Goal: Information Seeking & Learning: Learn about a topic

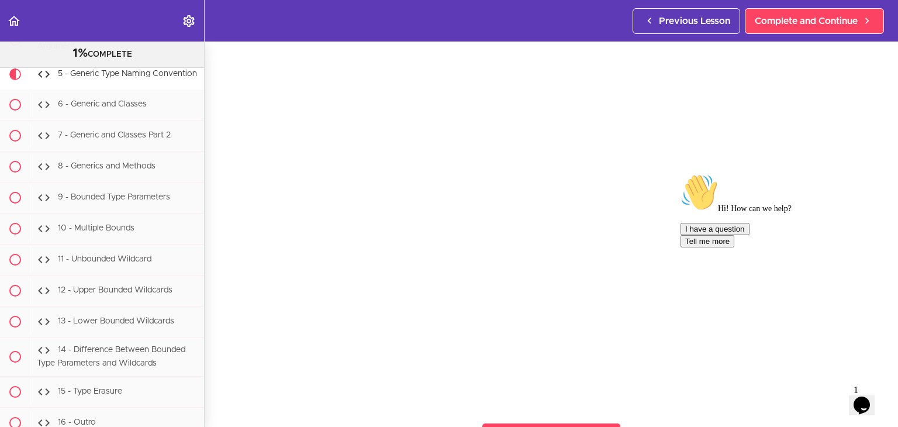
scroll to position [58, 0]
drag, startPoint x: 875, startPoint y: 258, endPoint x: 1555, endPoint y: 436, distance: 703.0
click at [680, 174] on icon "Chat attention grabber" at bounding box center [680, 174] width 0 height 0
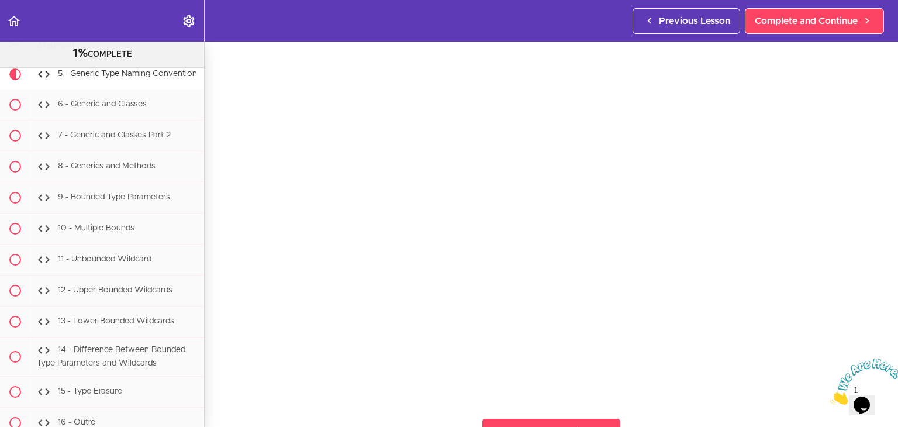
drag, startPoint x: 888, startPoint y: 357, endPoint x: 1689, endPoint y: 678, distance: 863.0
click at [830, 396] on icon "Close" at bounding box center [830, 401] width 0 height 10
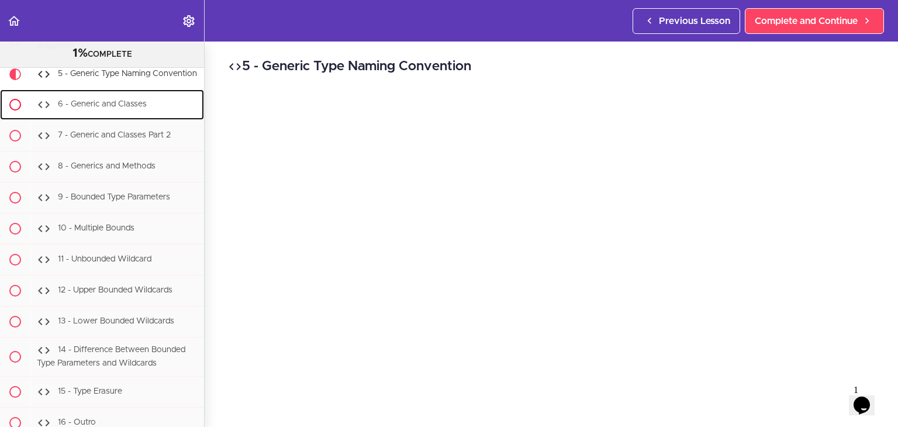
click at [98, 109] on span "6 - Generic and Classes" at bounding box center [102, 105] width 89 height 8
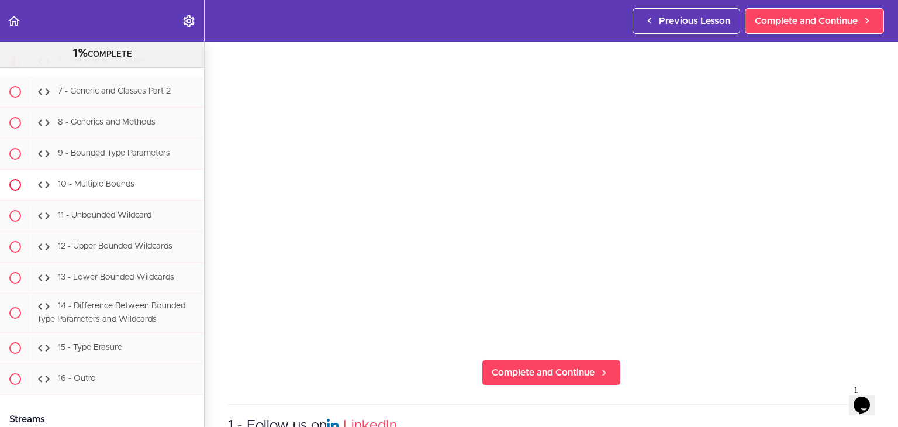
scroll to position [9307, 0]
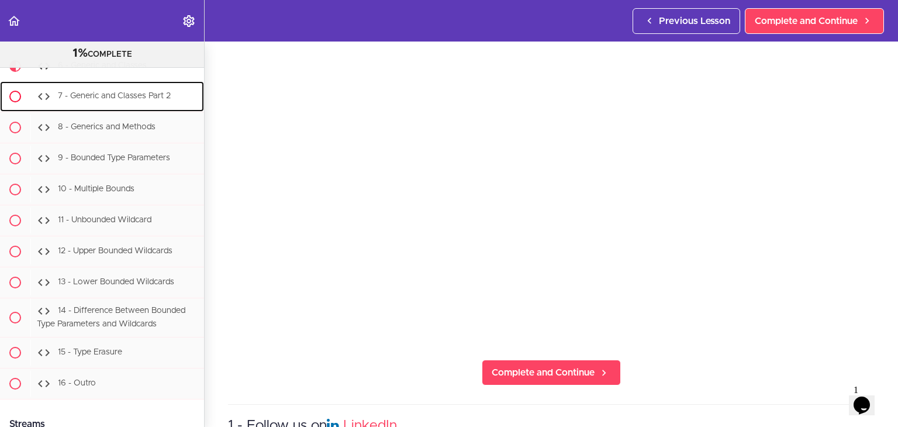
click at [119, 101] on span "7 - Generic and Classes Part 2" at bounding box center [114, 96] width 113 height 8
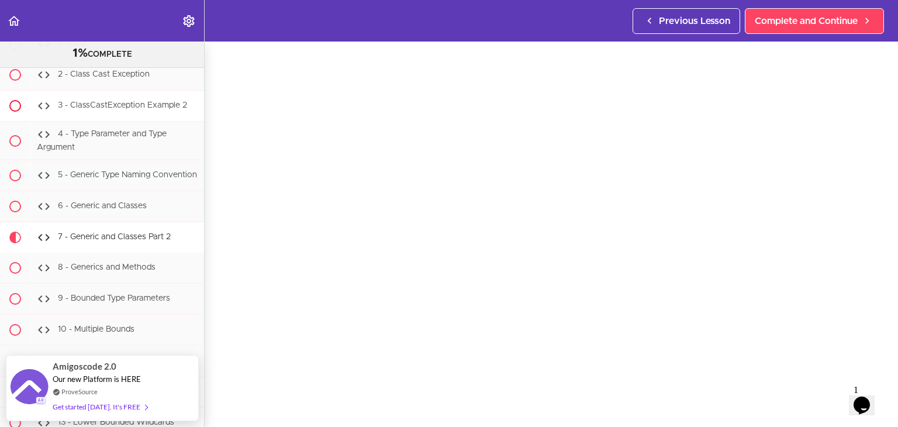
scroll to position [9162, 0]
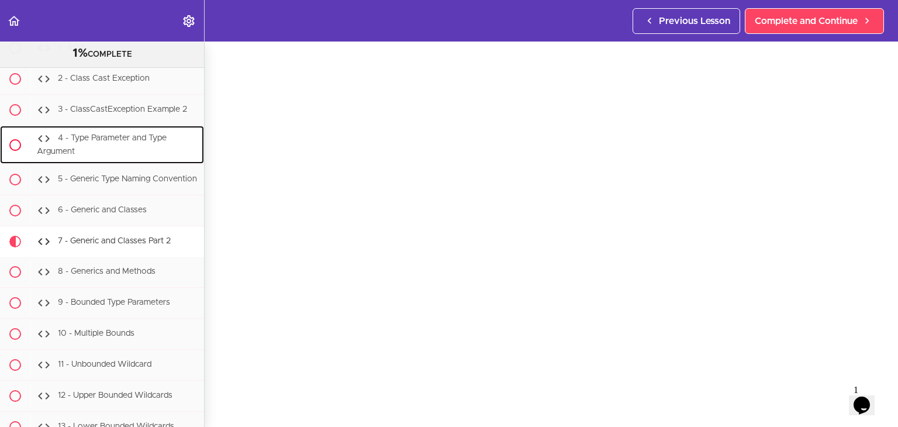
click at [145, 164] on div "4 - Type Parameter and Type Argument" at bounding box center [117, 145] width 174 height 39
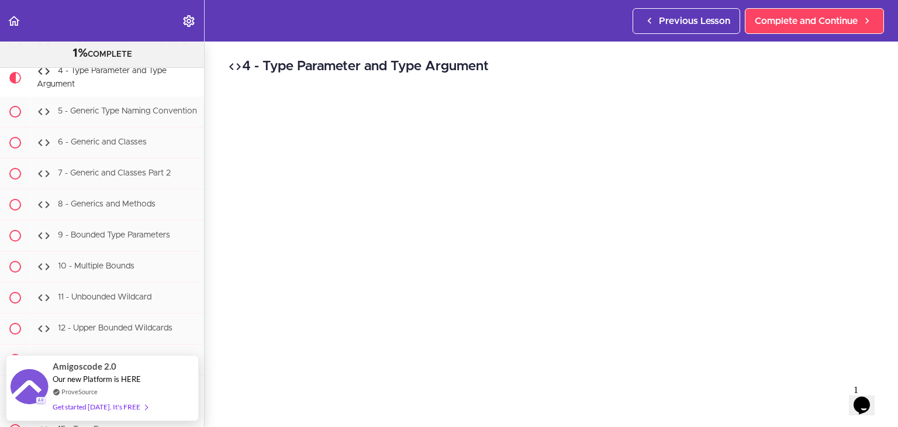
scroll to position [58, 0]
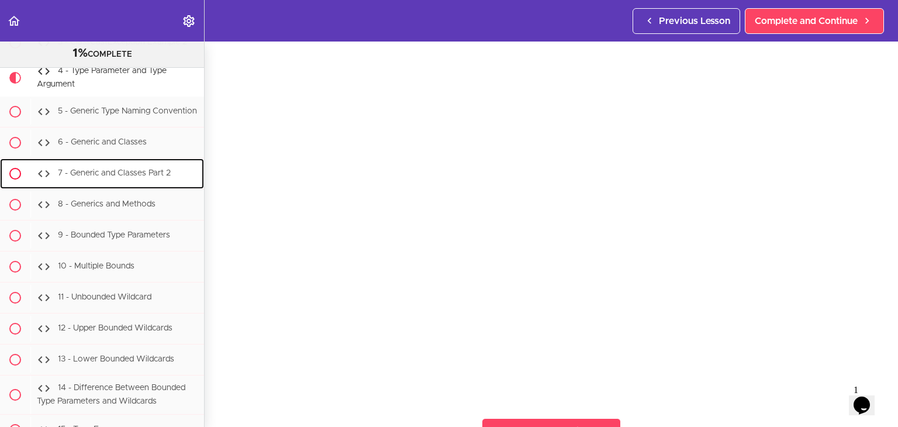
click at [105, 178] on span "7 - Generic and Classes Part 2" at bounding box center [114, 173] width 113 height 8
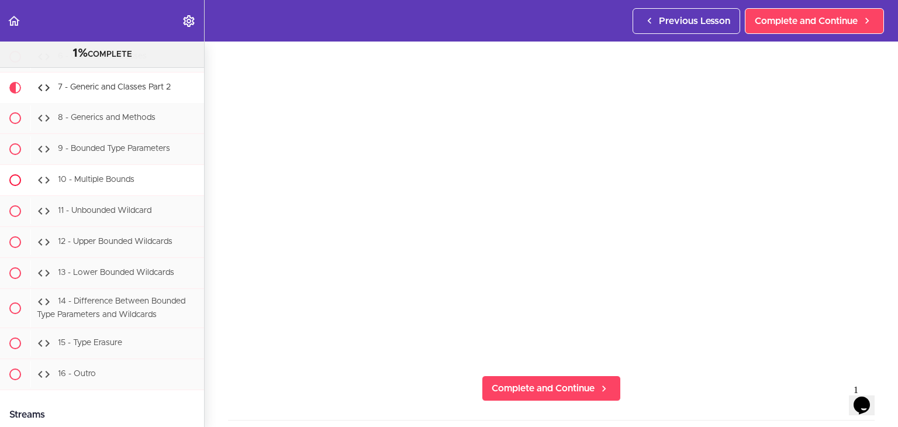
scroll to position [9279, 0]
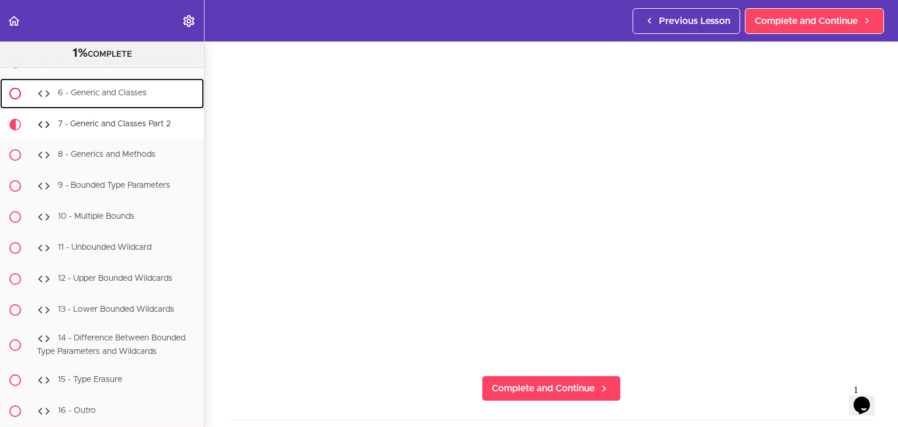
click at [105, 106] on div "6 - Generic and Classes" at bounding box center [117, 94] width 174 height 26
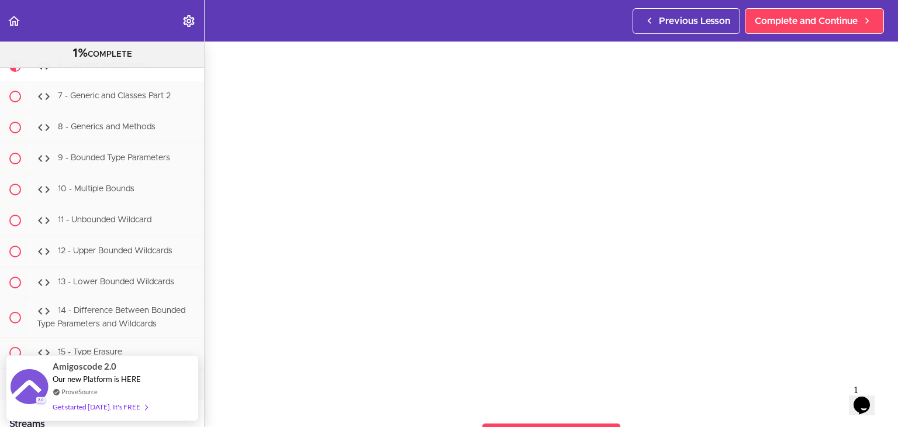
scroll to position [54, 0]
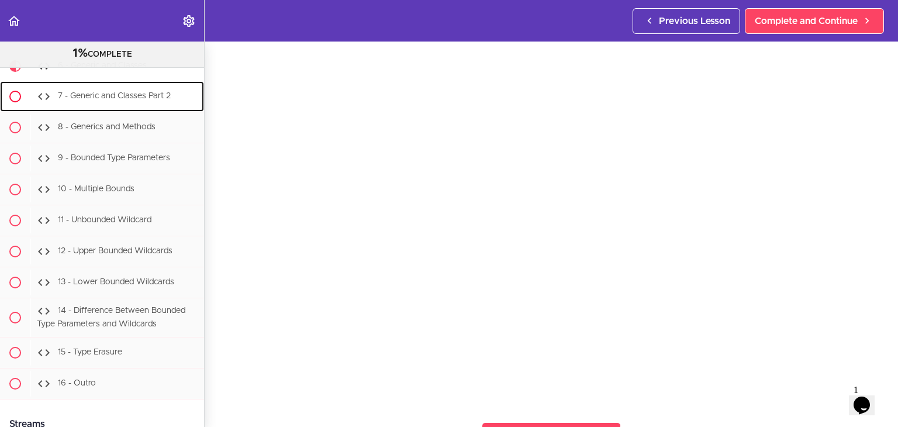
click at [110, 101] on span "7 - Generic and Classes Part 2" at bounding box center [114, 96] width 113 height 8
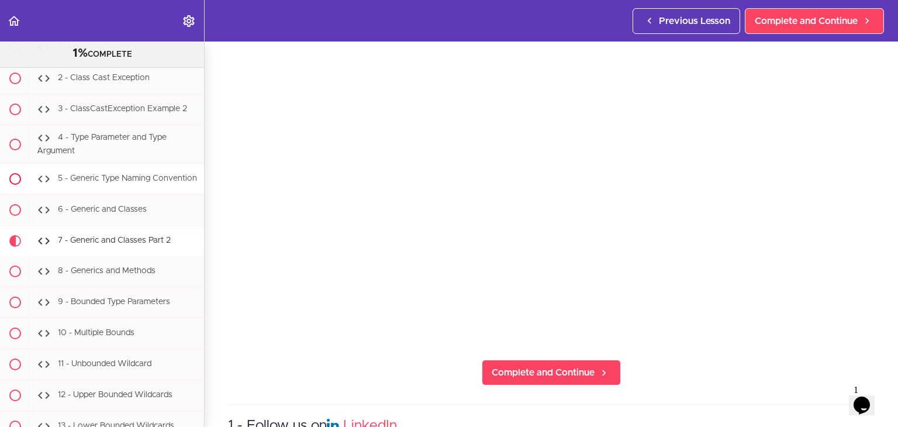
scroll to position [9162, 0]
click at [129, 92] on div "2 - Class Cast Exception" at bounding box center [117, 79] width 174 height 26
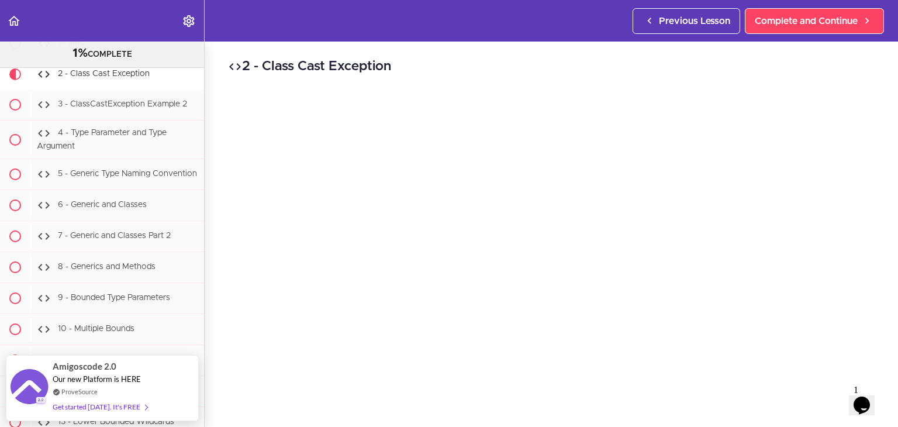
scroll to position [94, 0]
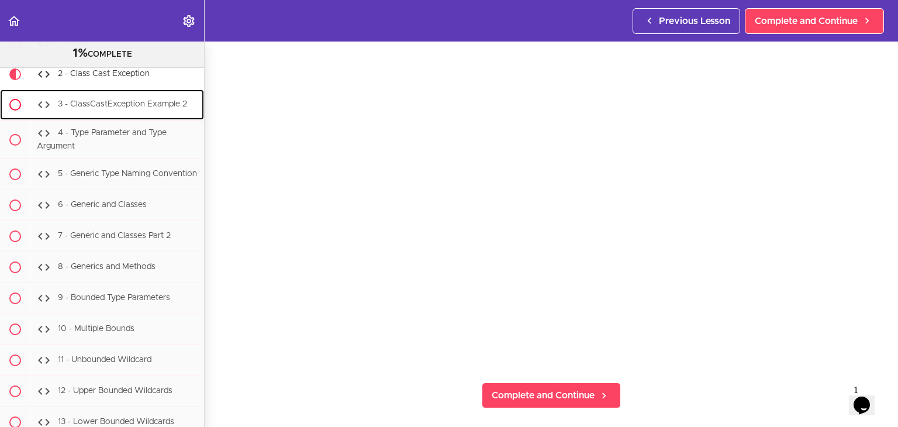
click at [141, 108] on span "3 - ClassCastException Example 2" at bounding box center [122, 104] width 129 height 8
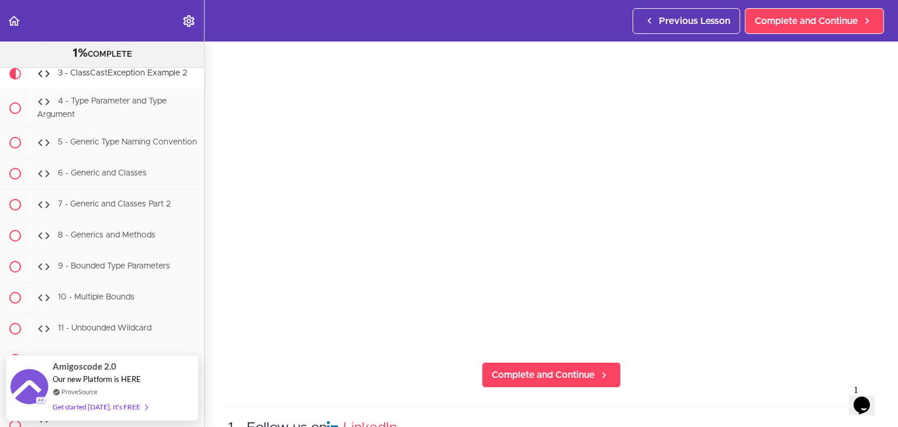
scroll to position [117, 0]
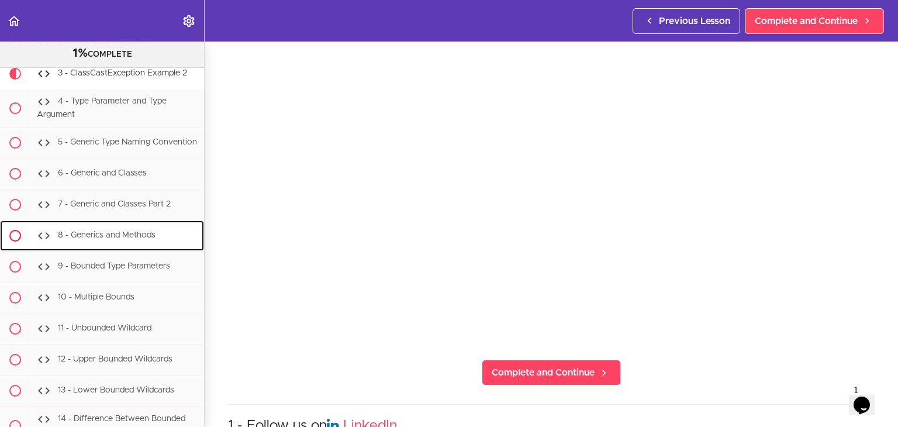
click at [115, 240] on span "8 - Generics and Methods" at bounding box center [107, 235] width 98 height 8
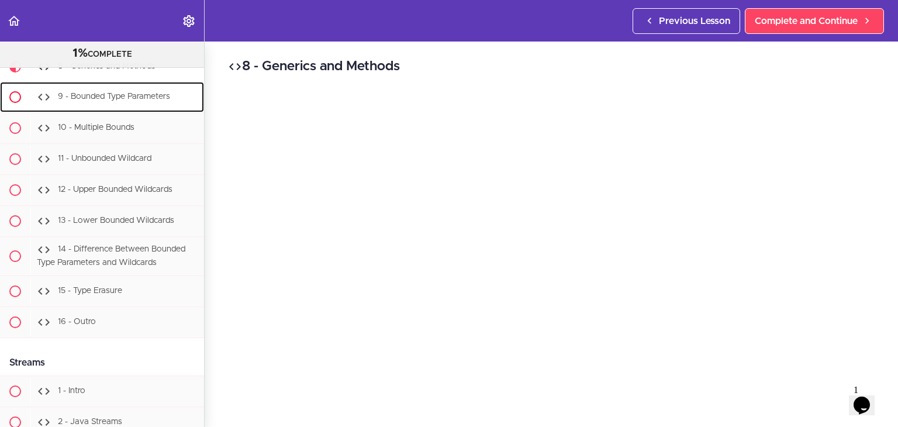
click at [126, 110] on div "9 - Bounded Type Parameters" at bounding box center [117, 97] width 174 height 26
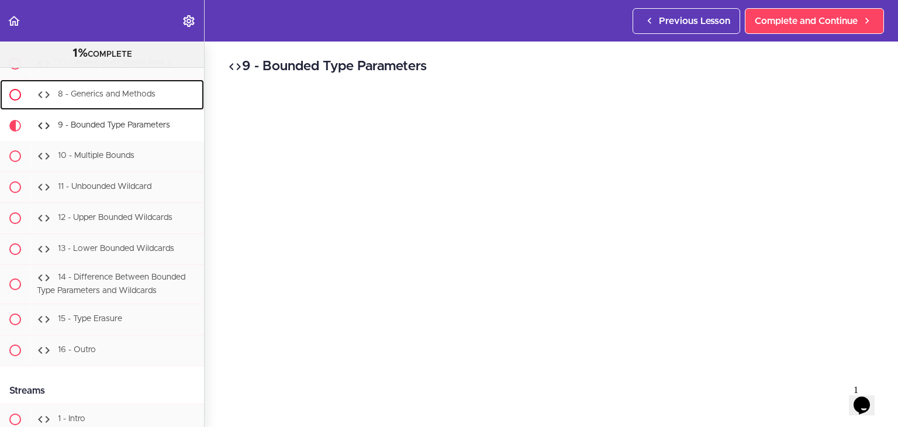
click at [101, 108] on div "8 - Generics and Methods" at bounding box center [117, 95] width 174 height 26
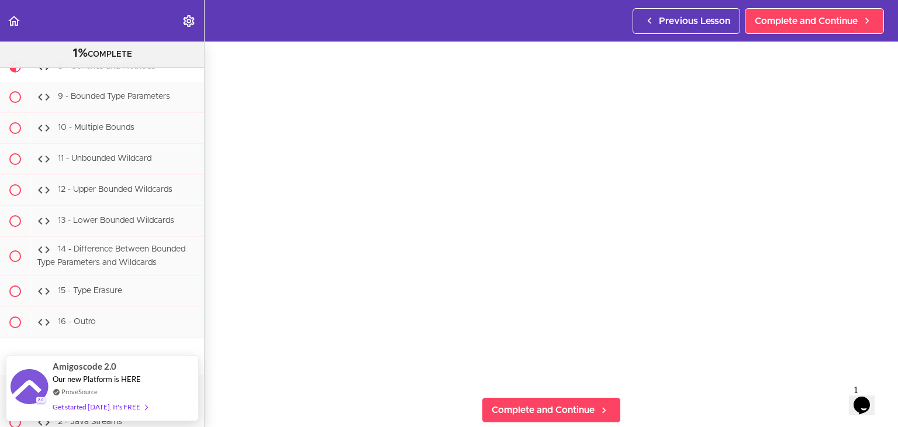
scroll to position [81, 0]
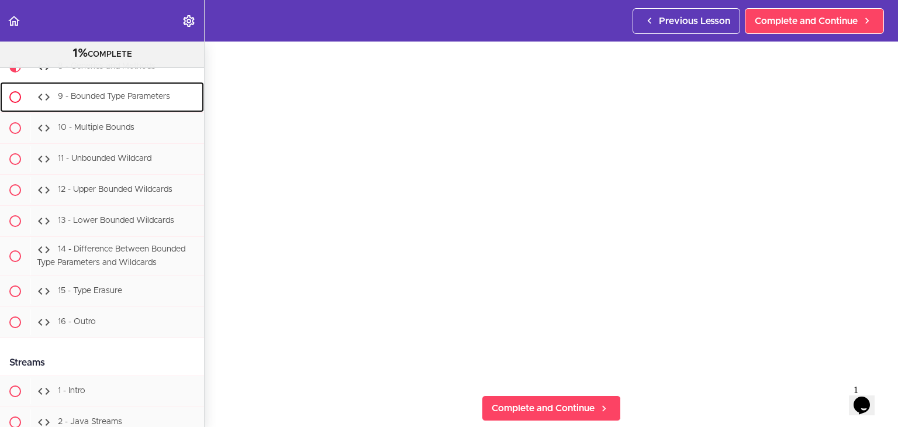
click at [98, 110] on div "9 - Bounded Type Parameters" at bounding box center [117, 97] width 174 height 26
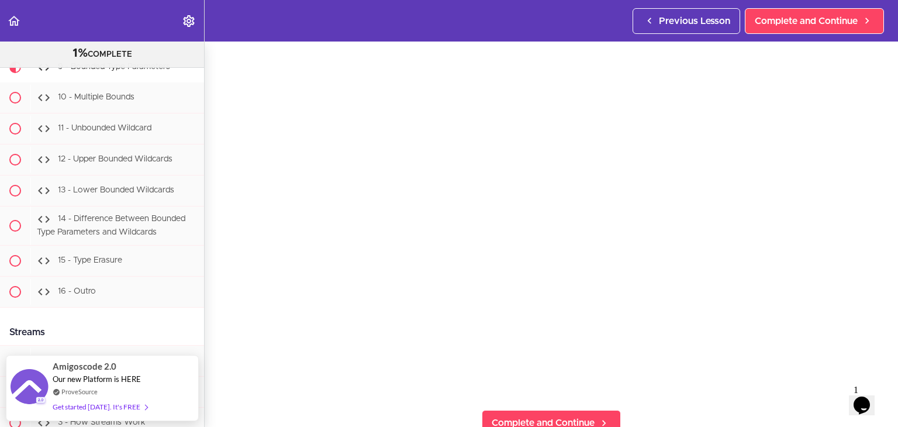
scroll to position [77, 0]
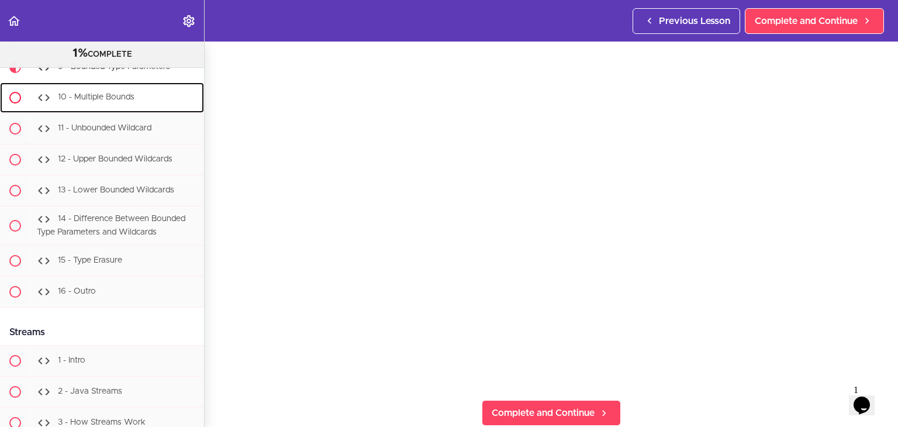
click at [104, 102] on span "10 - Multiple Bounds" at bounding box center [96, 97] width 77 height 8
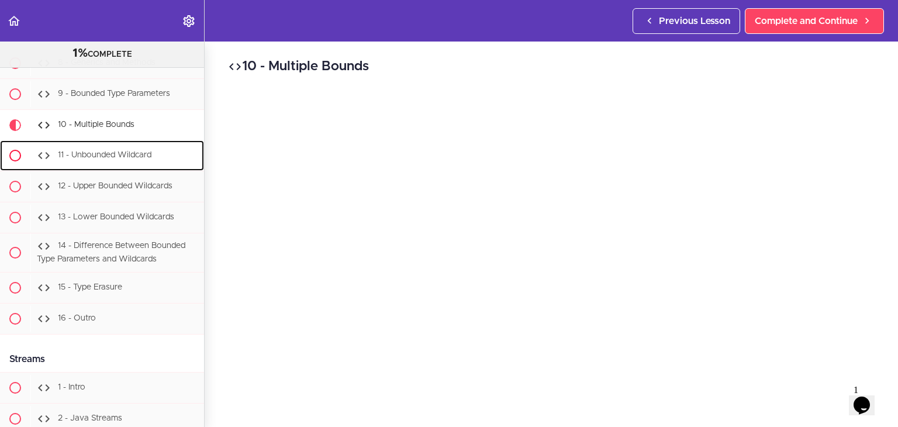
click at [157, 168] on div "11 - Unbounded Wildcard" at bounding box center [117, 156] width 174 height 26
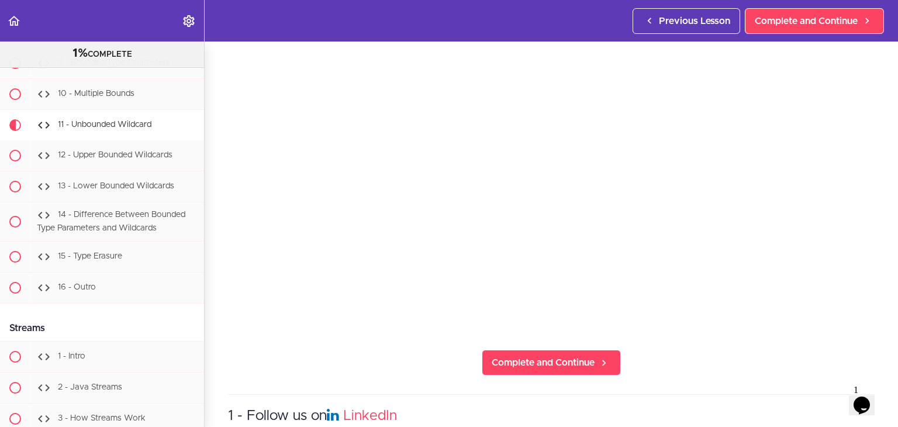
scroll to position [79, 0]
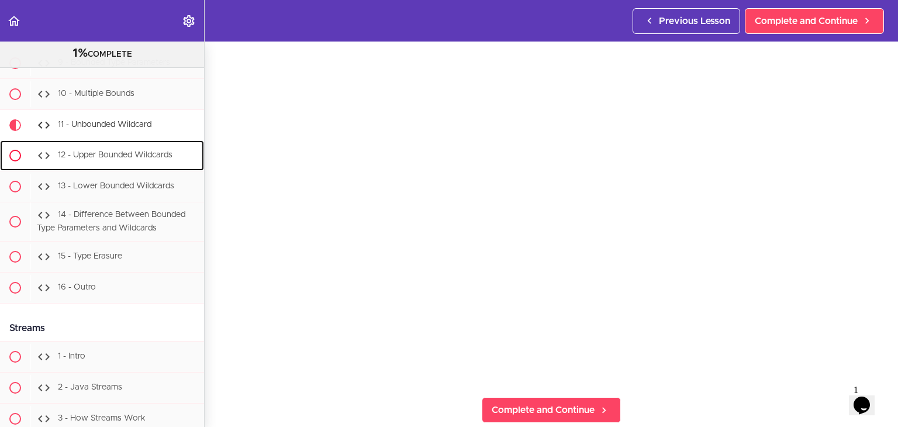
click at [135, 160] on span "12 - Upper Bounded Wildcards" at bounding box center [115, 155] width 115 height 8
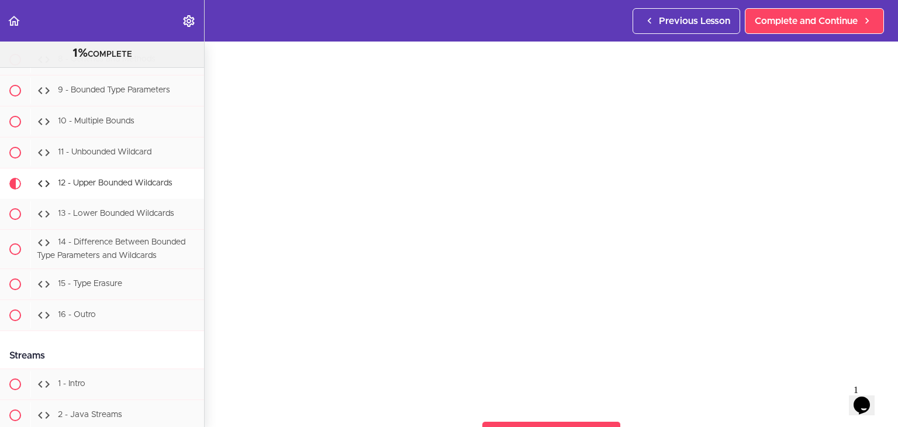
scroll to position [58, 0]
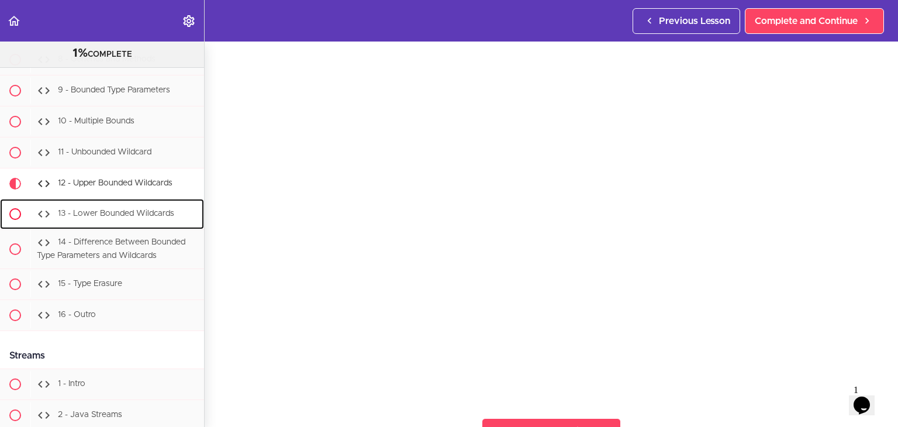
click at [116, 227] on div "13 - Lower Bounded Wildcards" at bounding box center [117, 214] width 174 height 26
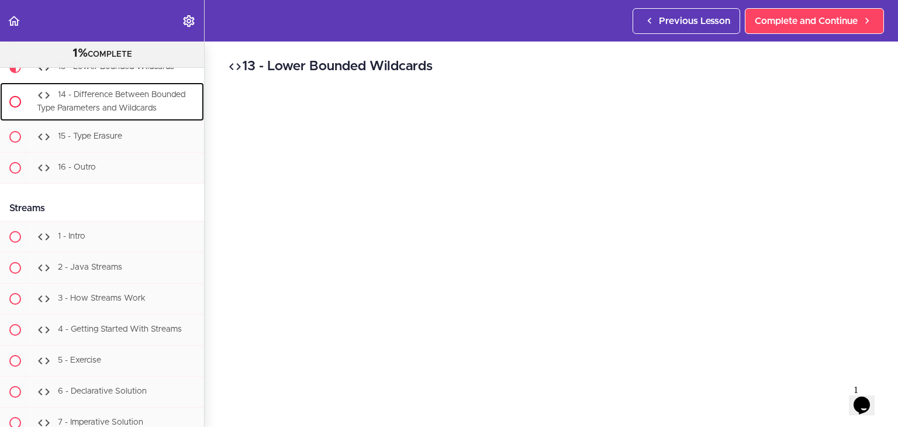
click at [98, 121] on div "14 - Difference Between Bounded Type Parameters and Wildcards" at bounding box center [117, 101] width 174 height 39
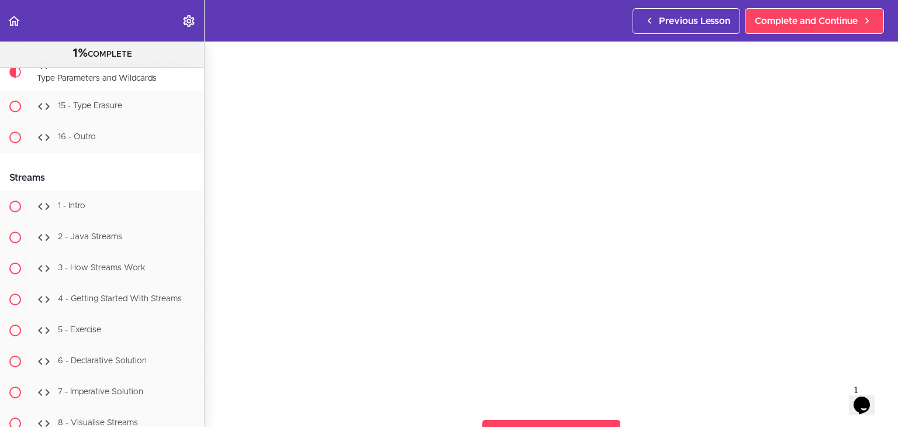
scroll to position [58, 0]
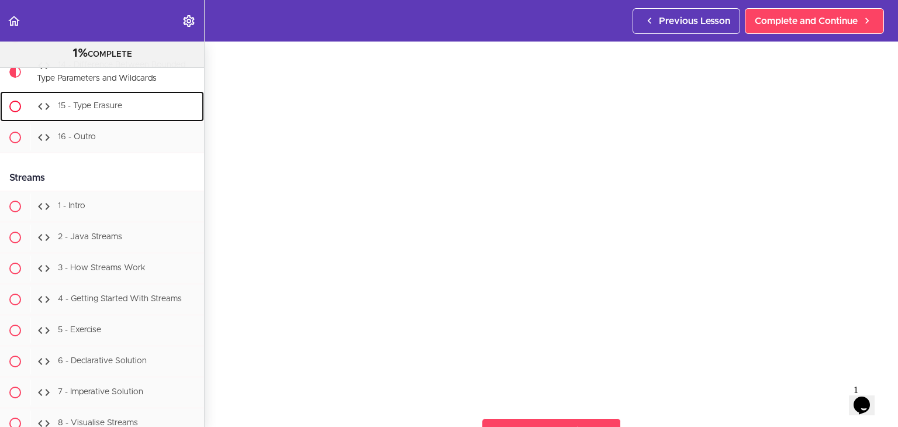
click at [131, 119] on div "15 - Type Erasure" at bounding box center [117, 106] width 174 height 26
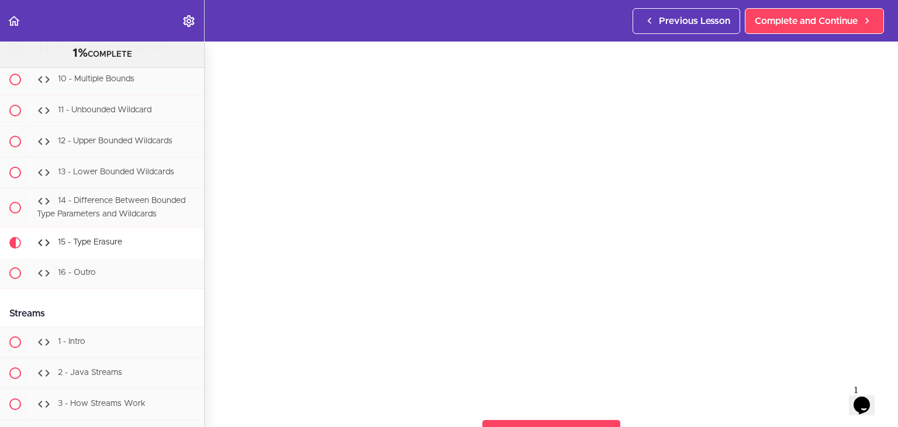
scroll to position [58, 0]
click at [89, 258] on link "15 - Type Erasure" at bounding box center [102, 242] width 204 height 30
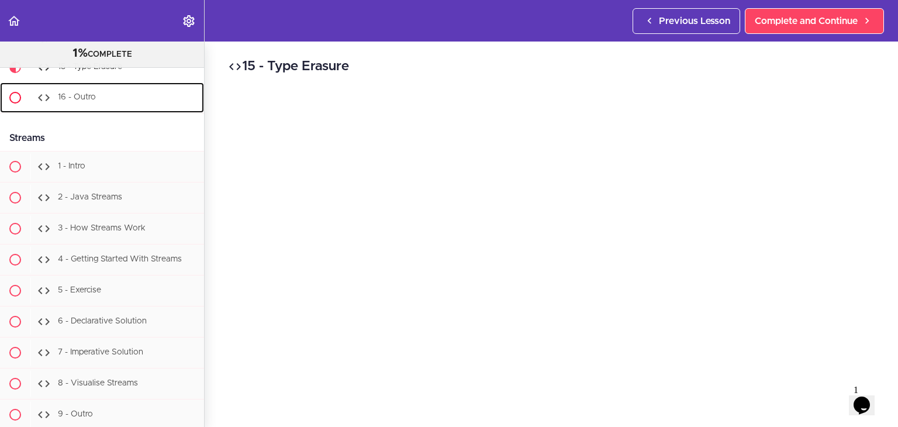
click at [132, 110] on div "16 - Outro" at bounding box center [117, 98] width 174 height 26
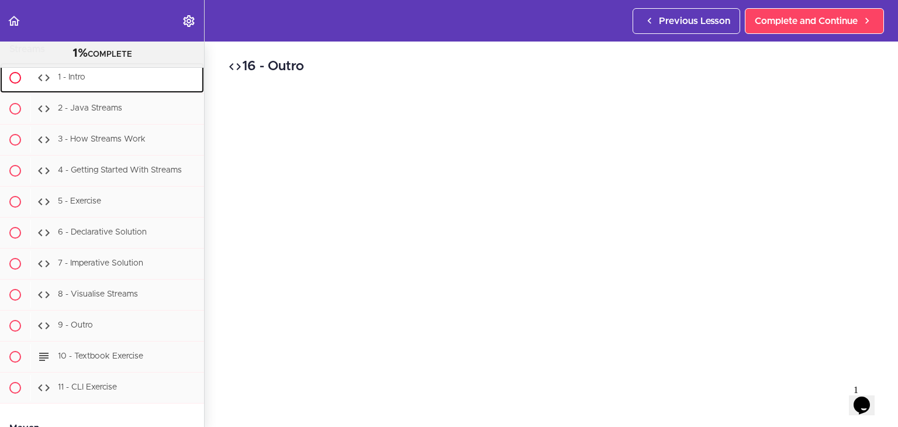
click at [84, 81] on span "1 - Intro" at bounding box center [71, 77] width 27 height 8
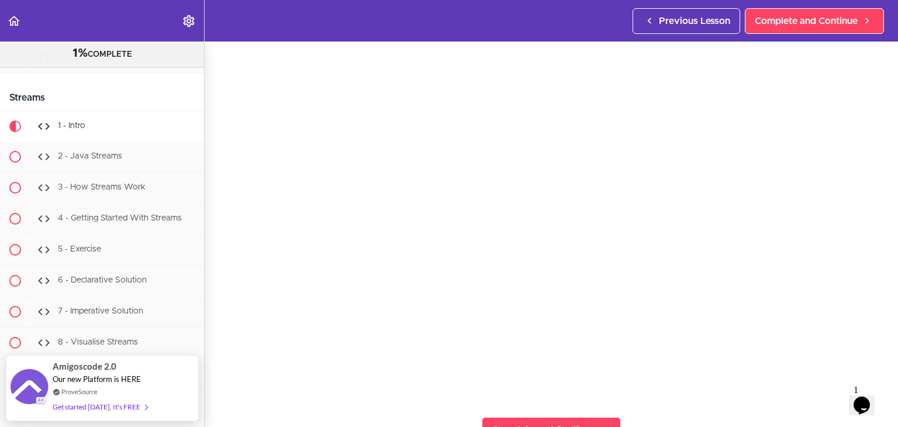
scroll to position [58, 0]
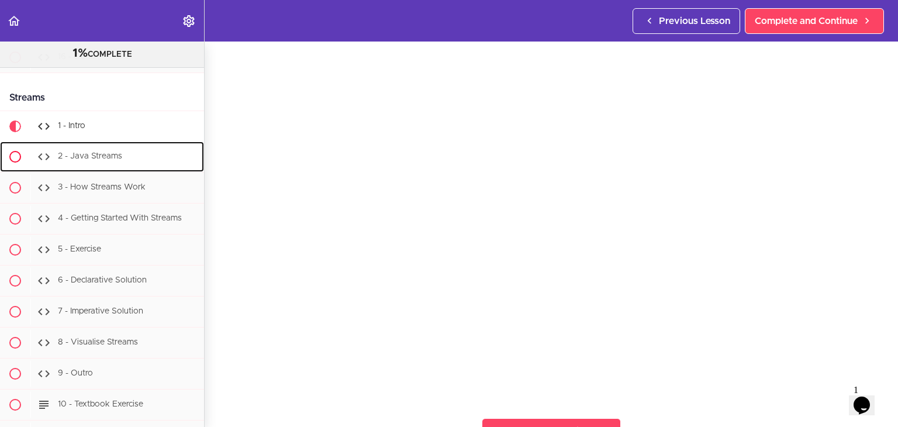
click at [117, 169] on div "2 - Java Streams" at bounding box center [117, 157] width 174 height 26
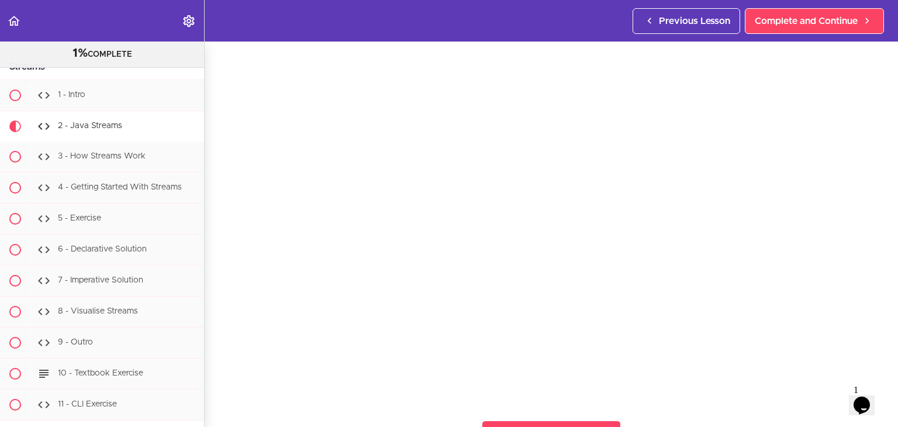
scroll to position [58, 0]
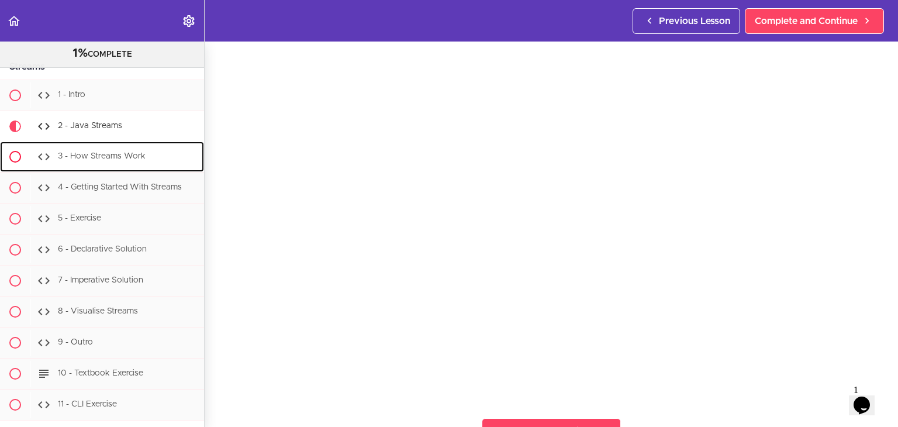
click at [117, 160] on span "3 - How Streams Work" at bounding box center [102, 156] width 88 height 8
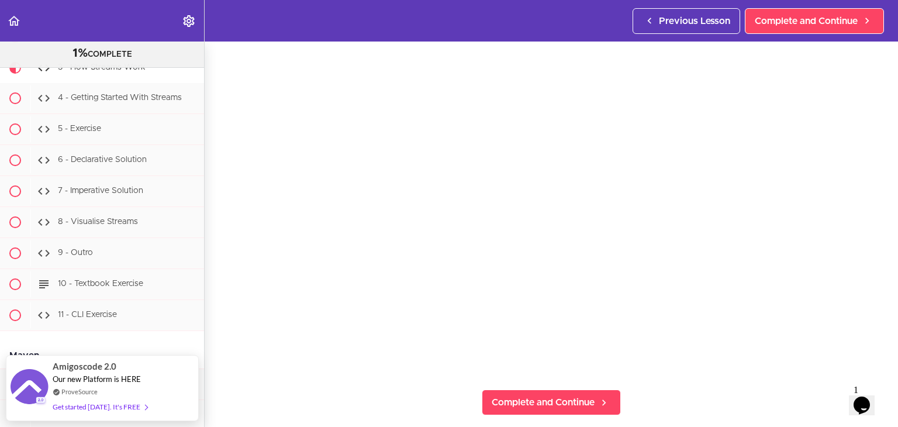
scroll to position [88, 0]
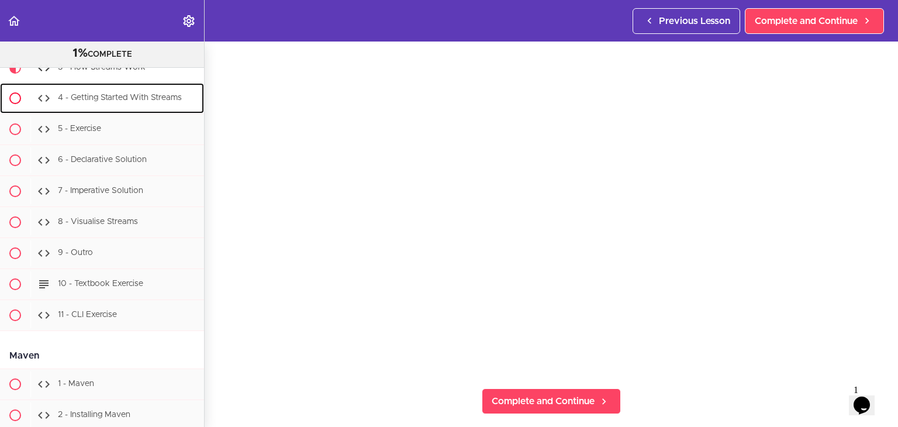
click at [130, 102] on span "4 - Getting Started With Streams" at bounding box center [120, 97] width 124 height 8
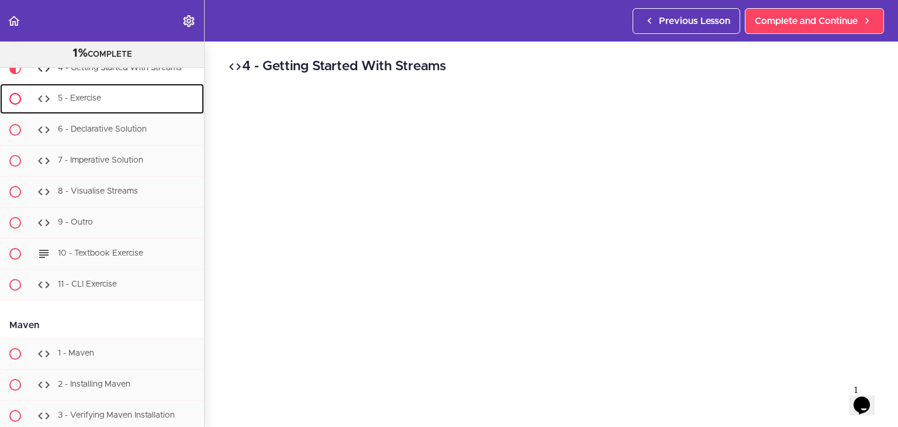
click at [117, 112] on div "5 - Exercise" at bounding box center [117, 99] width 174 height 26
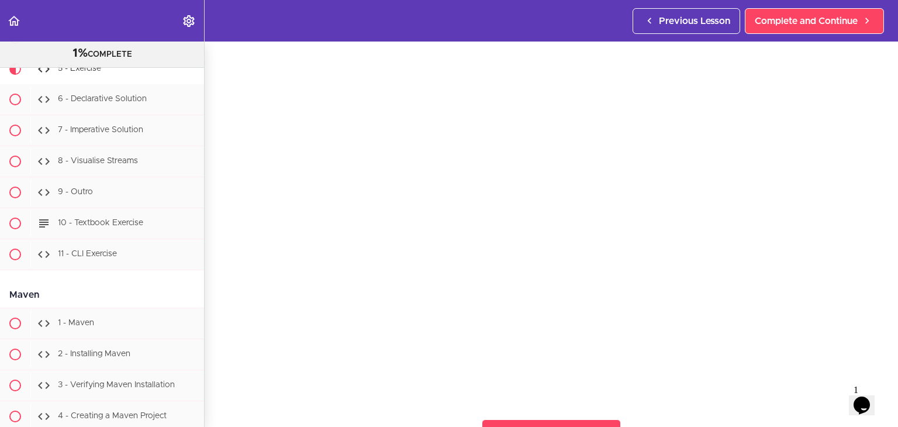
scroll to position [52, 0]
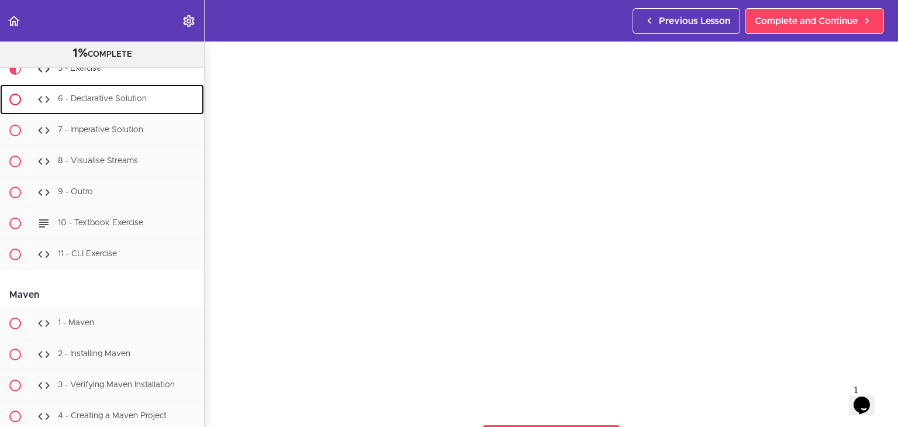
click at [126, 112] on div "6 - Declarative Solution" at bounding box center [117, 99] width 174 height 26
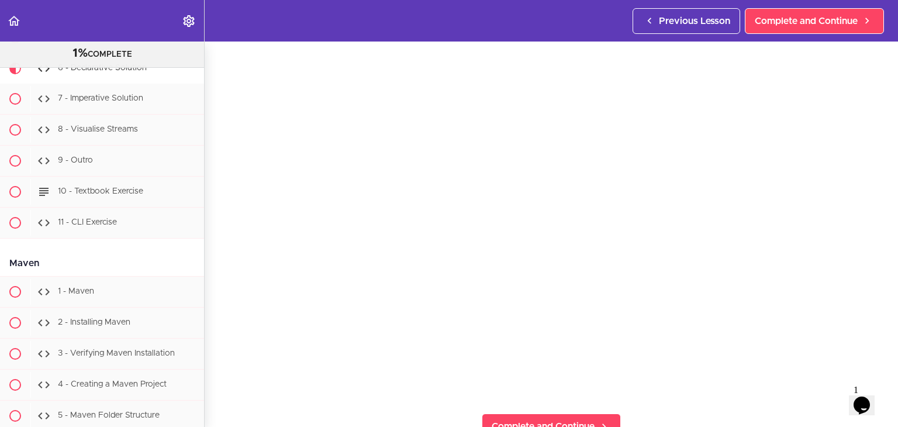
scroll to position [103, 0]
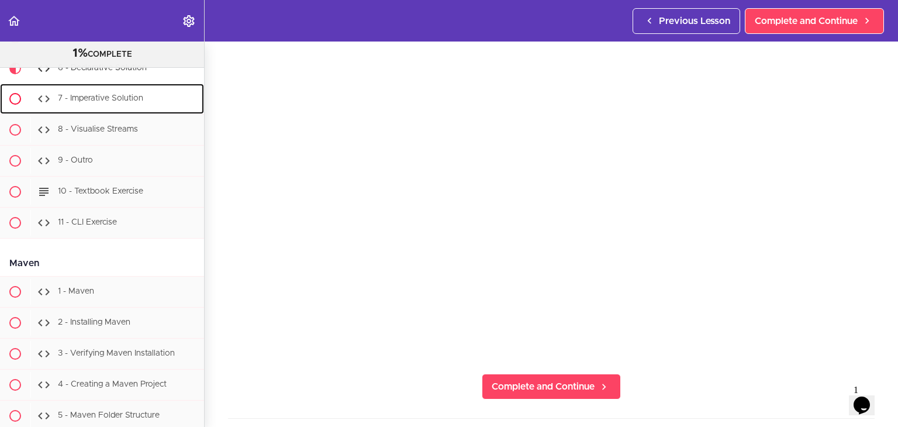
click at [131, 112] on div "7 - Imperative Solution" at bounding box center [117, 99] width 174 height 26
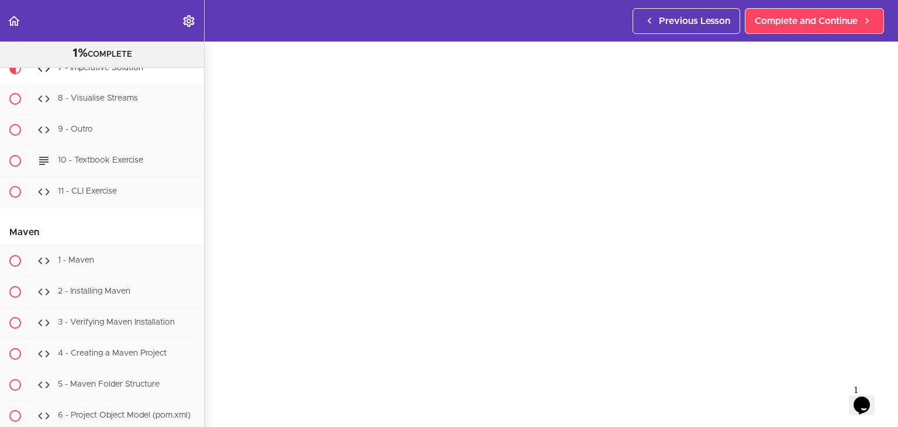
scroll to position [40, 0]
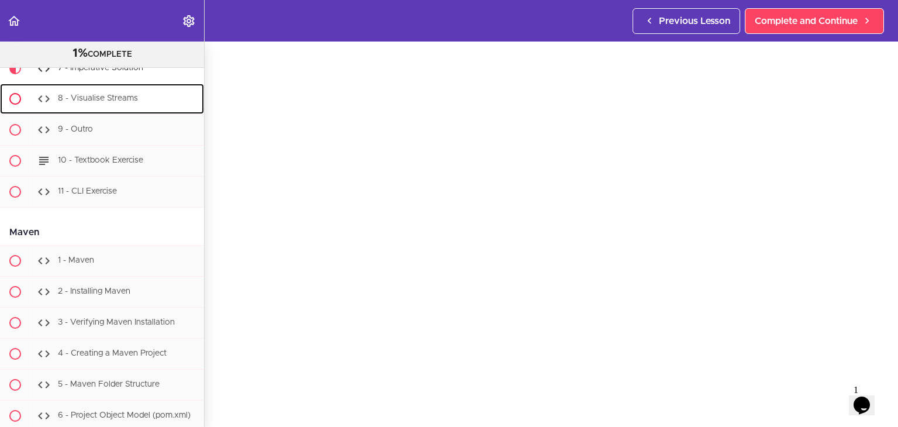
click at [63, 112] on div "8 - Visualise Streams" at bounding box center [117, 99] width 174 height 26
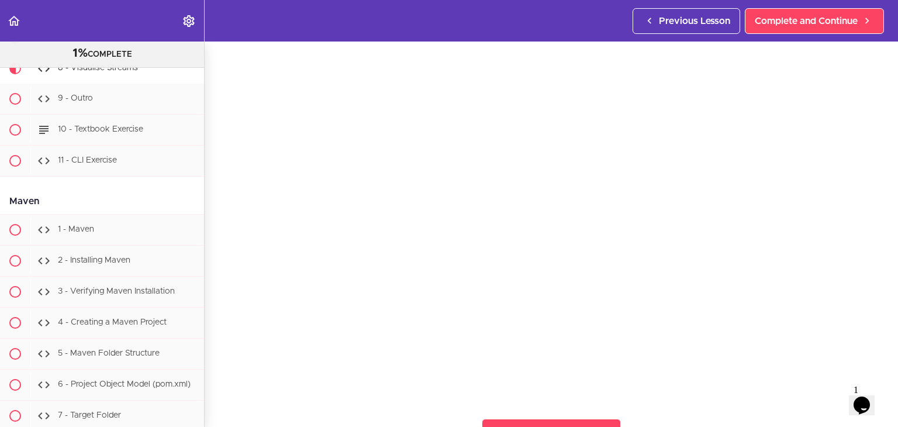
scroll to position [58, 0]
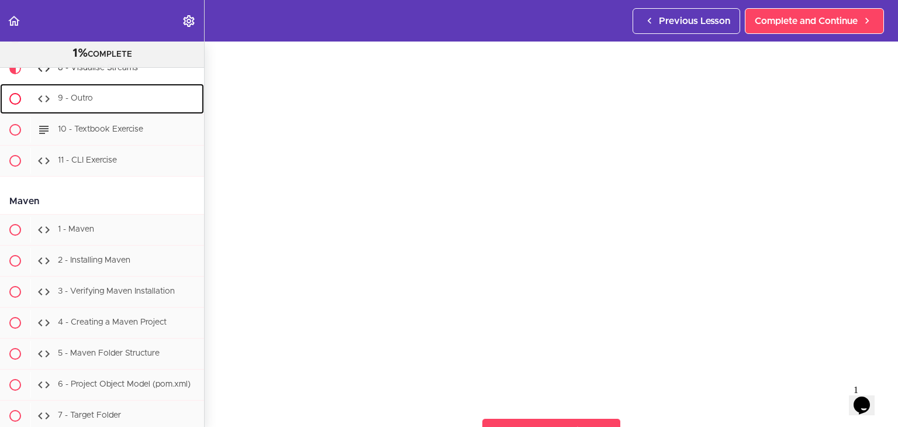
click at [89, 102] on span "9 - Outro" at bounding box center [75, 98] width 35 height 8
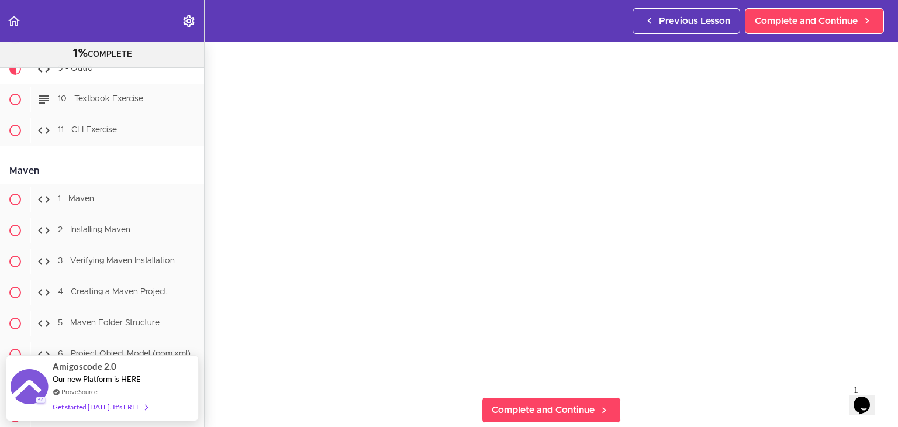
scroll to position [138, 0]
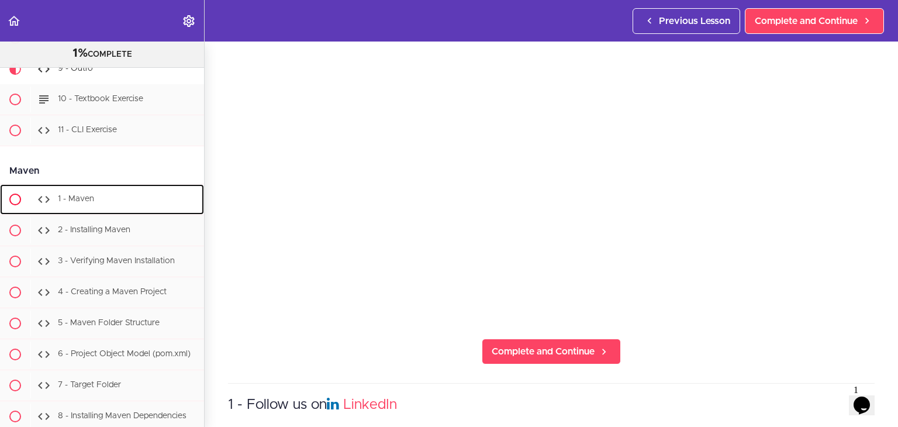
click at [86, 203] on span "1 - Maven" at bounding box center [76, 199] width 36 height 8
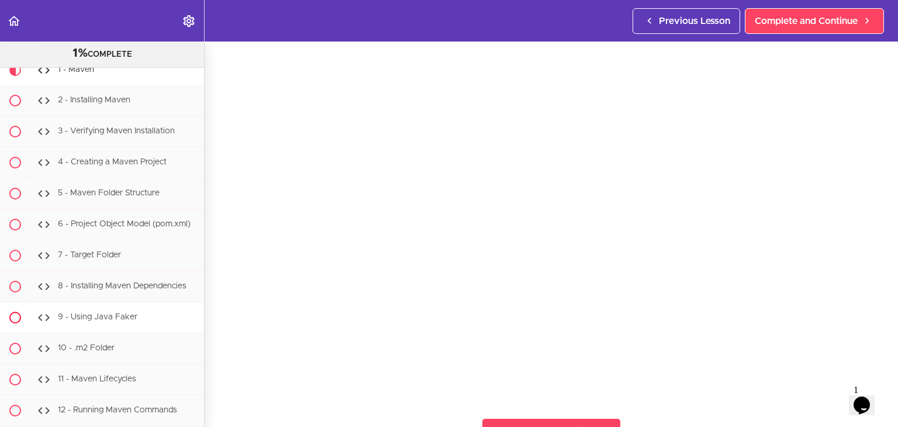
scroll to position [10069, 0]
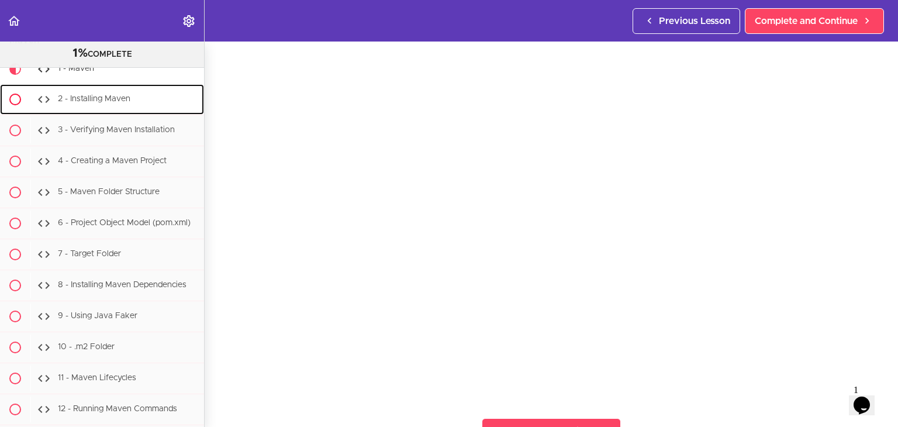
click at [114, 103] on span "2 - Installing Maven" at bounding box center [94, 99] width 72 height 8
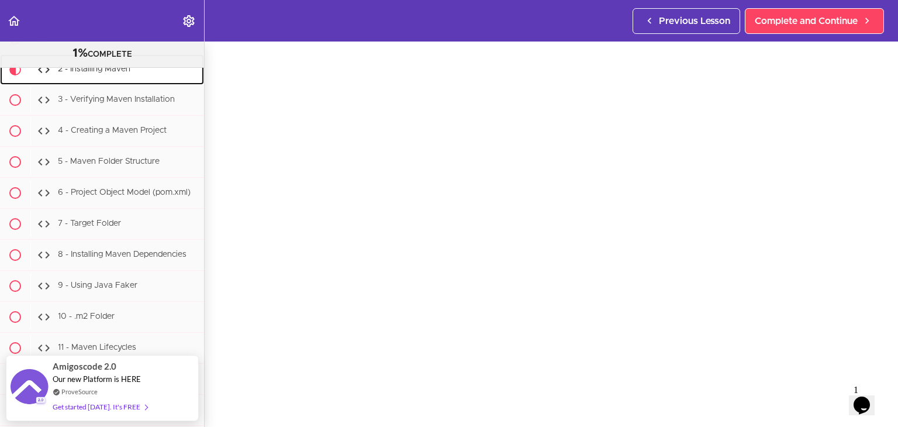
scroll to position [34, 0]
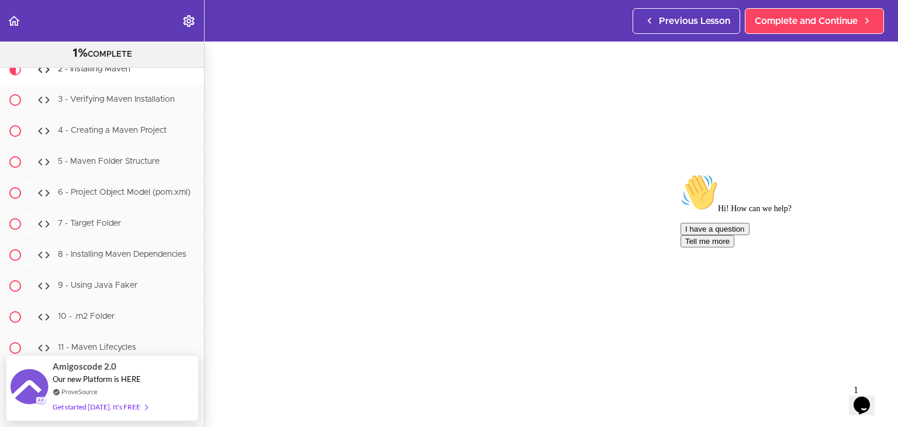
click at [878, 174] on div "Chat attention grabber" at bounding box center [785, 174] width 210 height 0
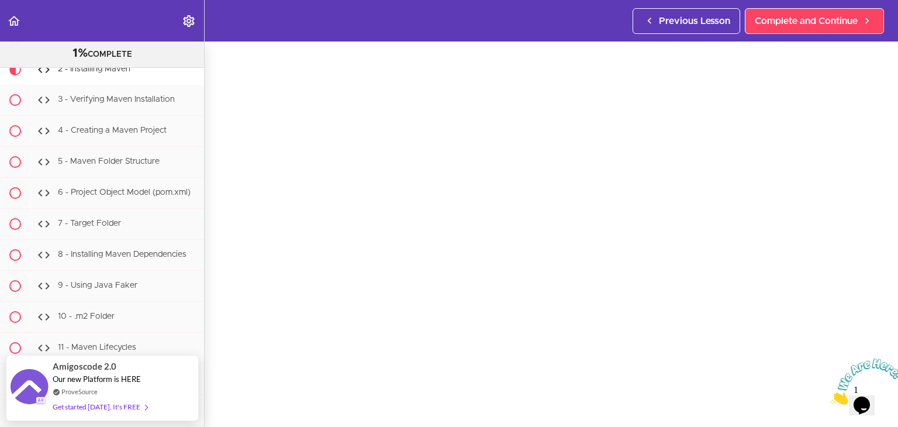
click at [830, 396] on icon "Close" at bounding box center [830, 401] width 0 height 10
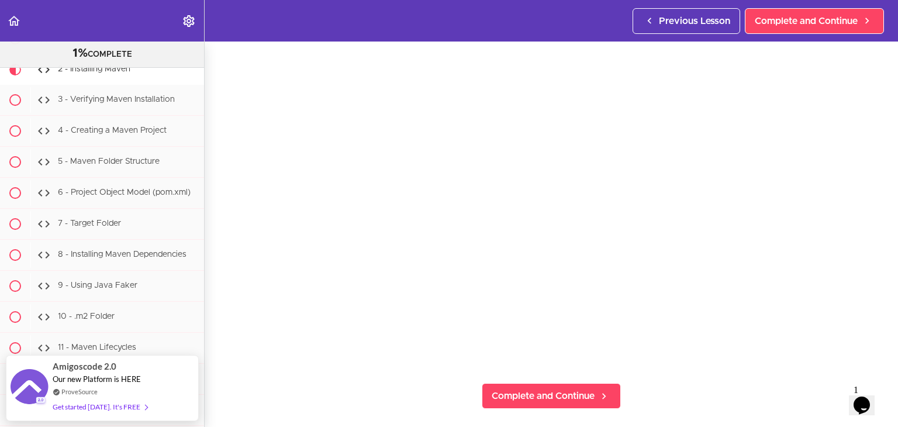
scroll to position [144, 0]
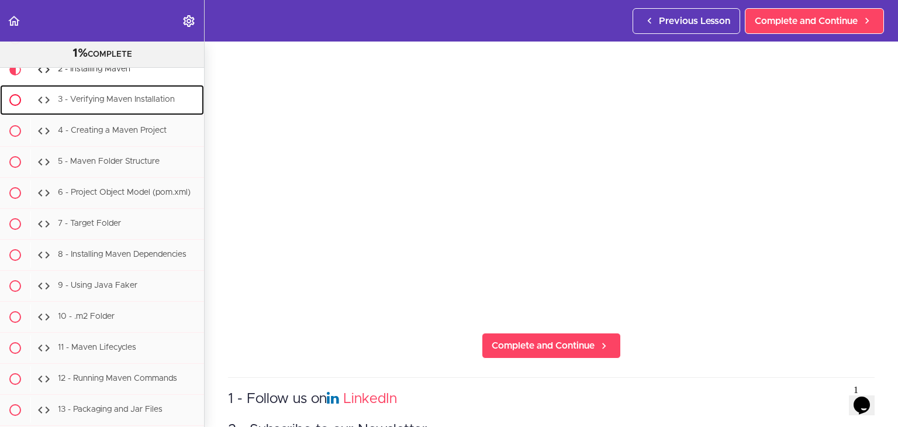
click at [82, 103] on span "3 - Verifying Maven Installation" at bounding box center [116, 99] width 117 height 8
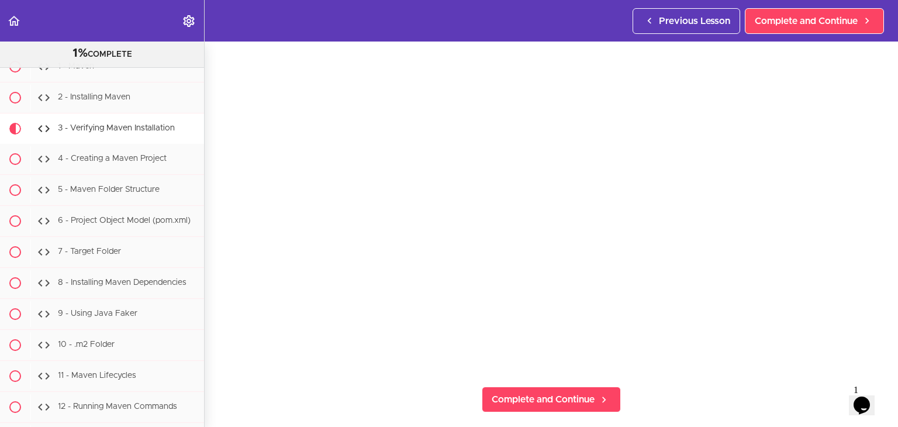
scroll to position [32, 0]
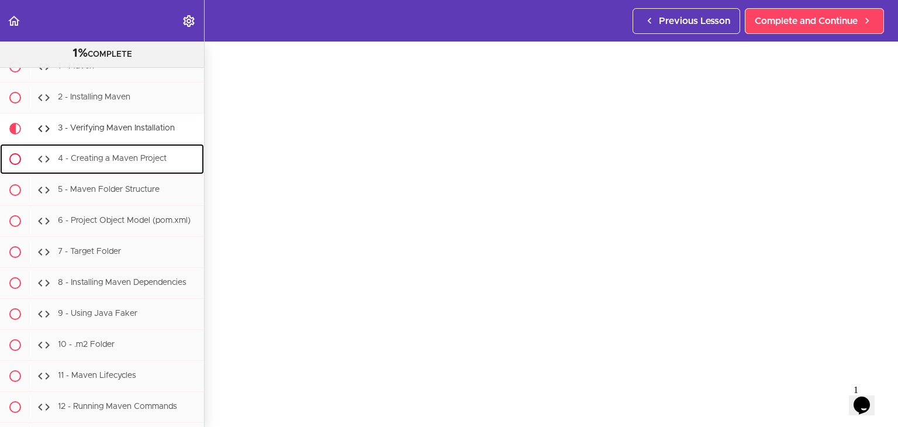
click at [101, 162] on span "4 - Creating a Maven Project" at bounding box center [112, 158] width 109 height 8
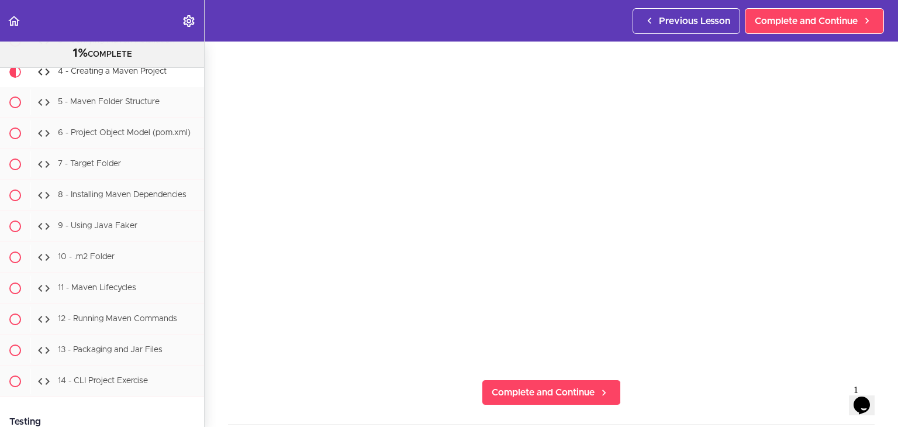
scroll to position [117, 0]
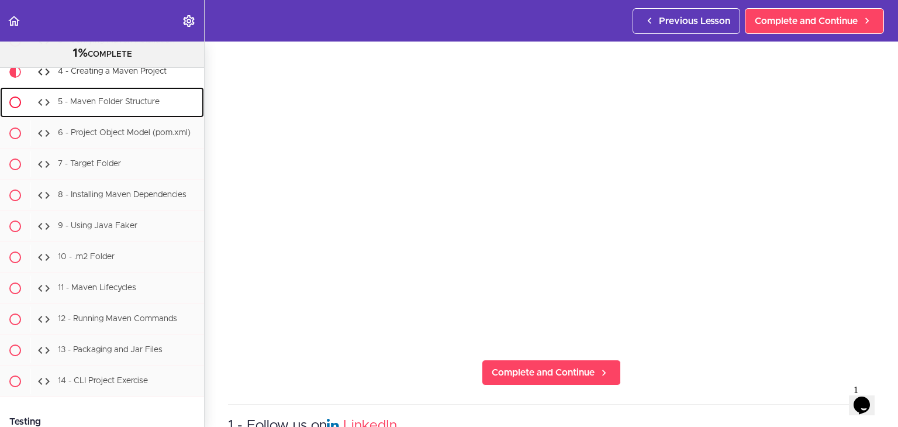
click at [91, 115] on div "5 - Maven Folder Structure" at bounding box center [117, 102] width 174 height 26
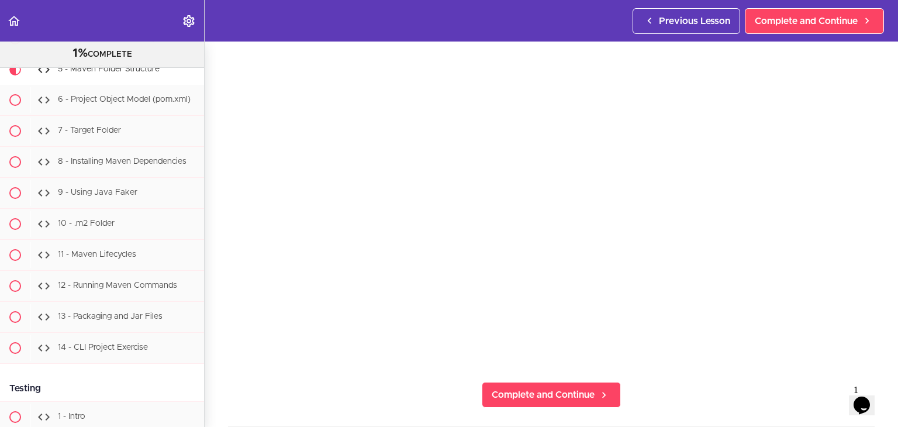
scroll to position [98, 0]
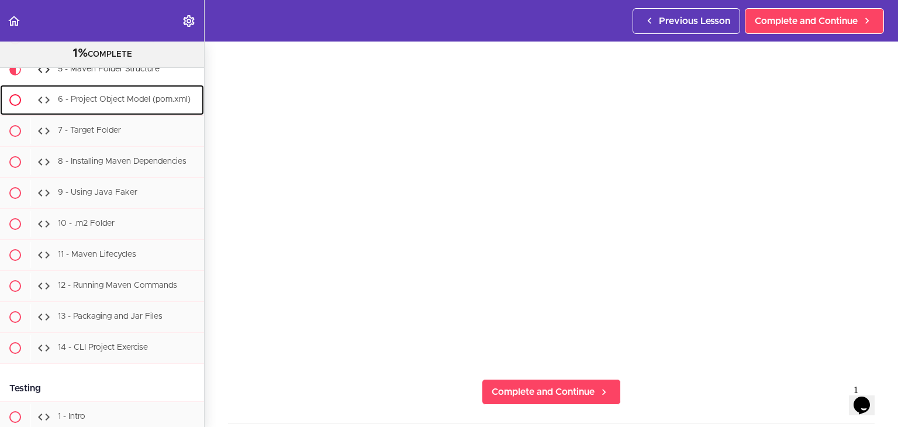
click at [80, 103] on span "6 - Project Object Model (pom.xml)" at bounding box center [124, 99] width 133 height 8
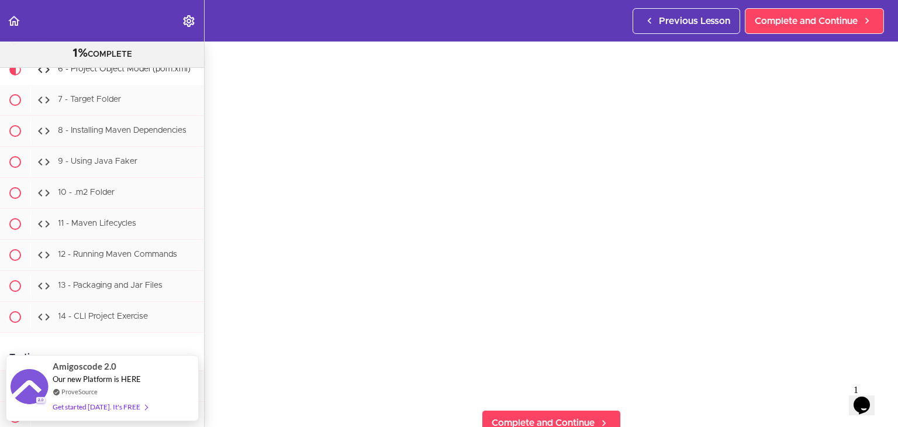
scroll to position [82, 0]
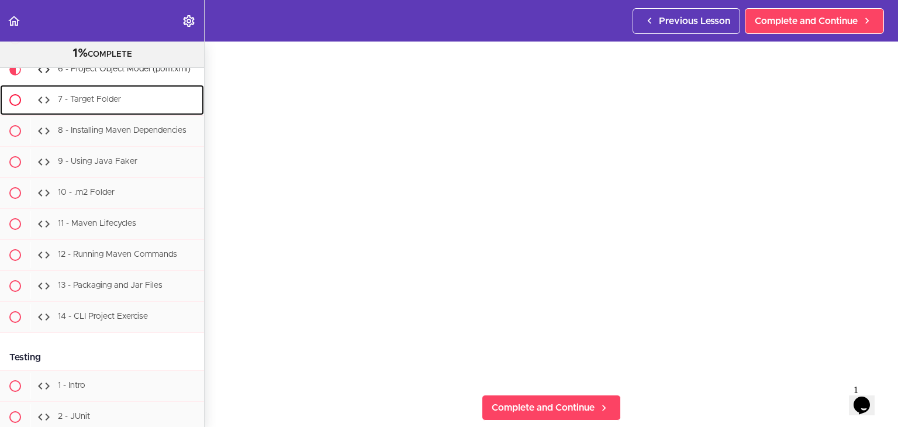
click at [110, 103] on span "7 - Target Folder" at bounding box center [89, 99] width 63 height 8
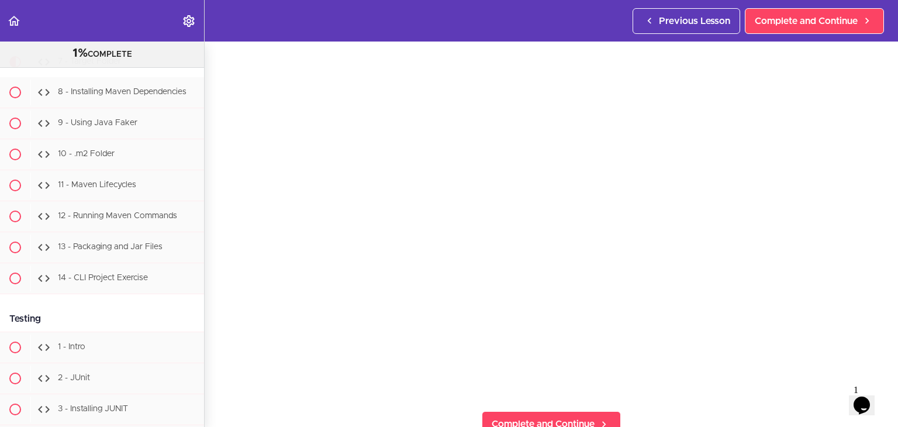
scroll to position [63, 0]
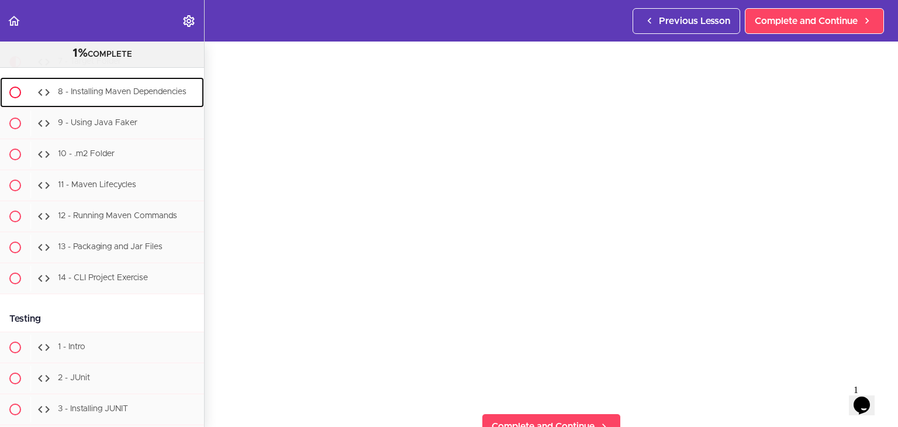
click at [163, 96] on span "8 - Installing Maven Dependencies" at bounding box center [122, 92] width 129 height 8
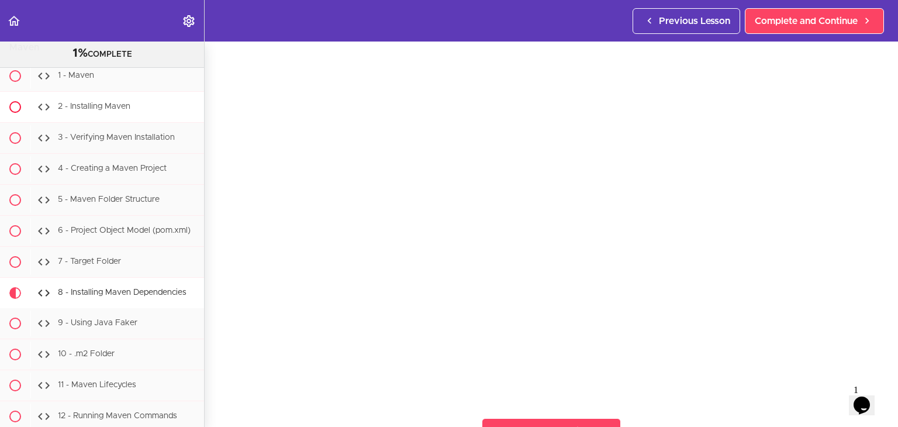
scroll to position [10059, 0]
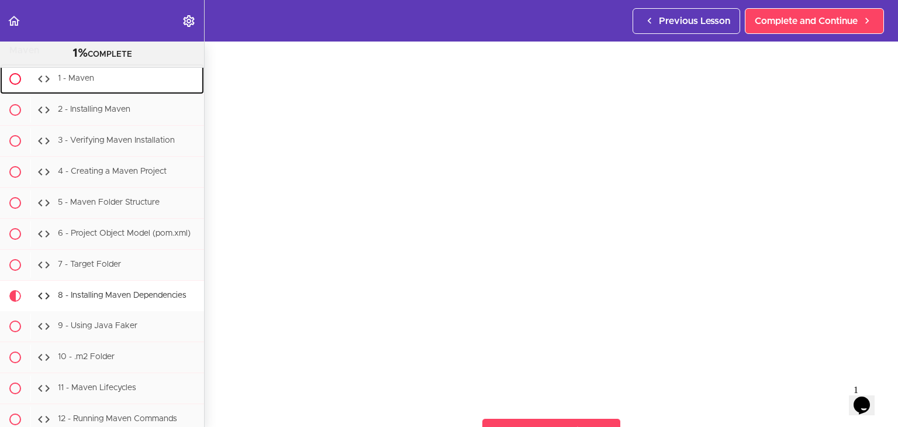
click at [129, 92] on div "1 - Maven" at bounding box center [117, 79] width 174 height 26
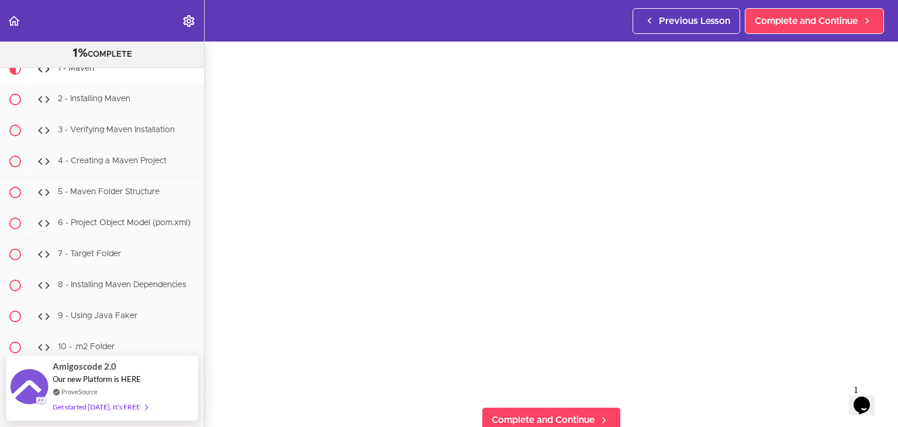
scroll to position [44, 0]
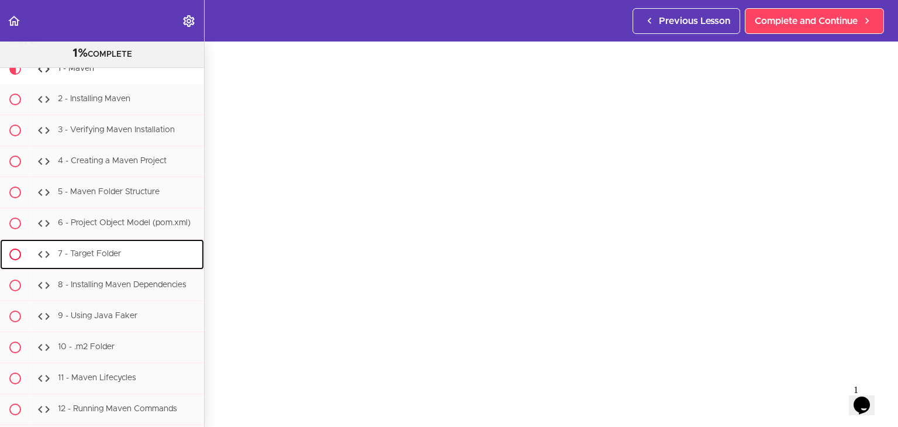
click at [143, 267] on div "7 - Target Folder" at bounding box center [117, 254] width 174 height 26
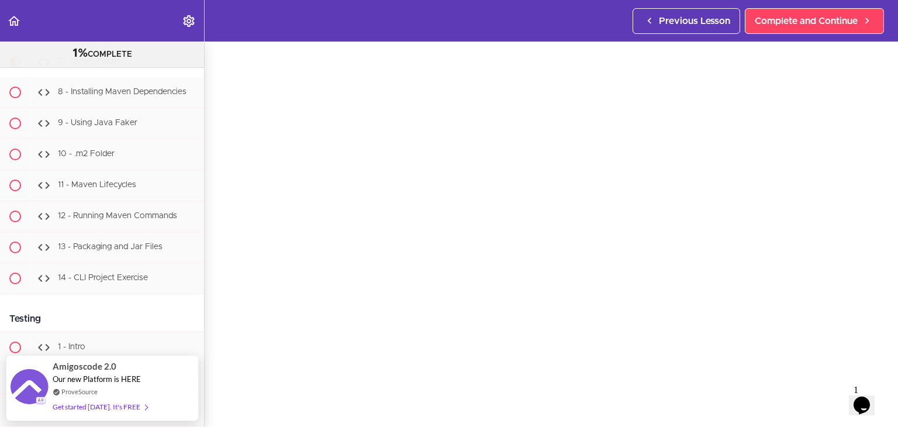
scroll to position [36, 0]
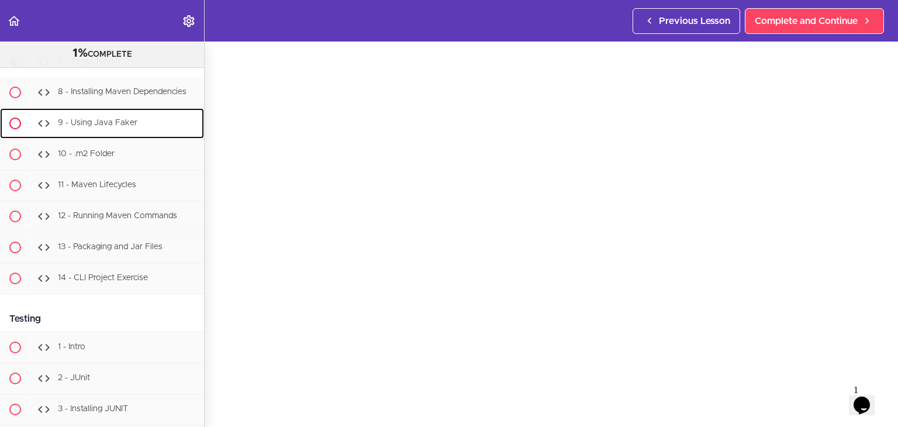
click at [153, 136] on div "9 - Using Java Faker" at bounding box center [117, 123] width 174 height 26
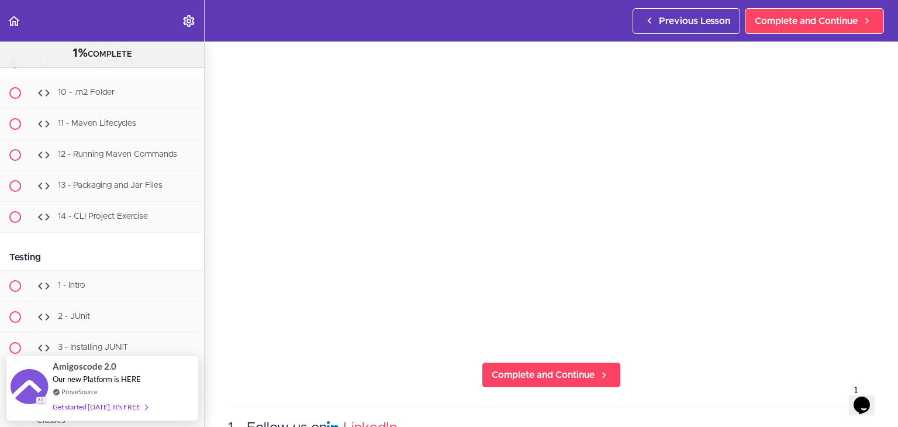
scroll to position [115, 0]
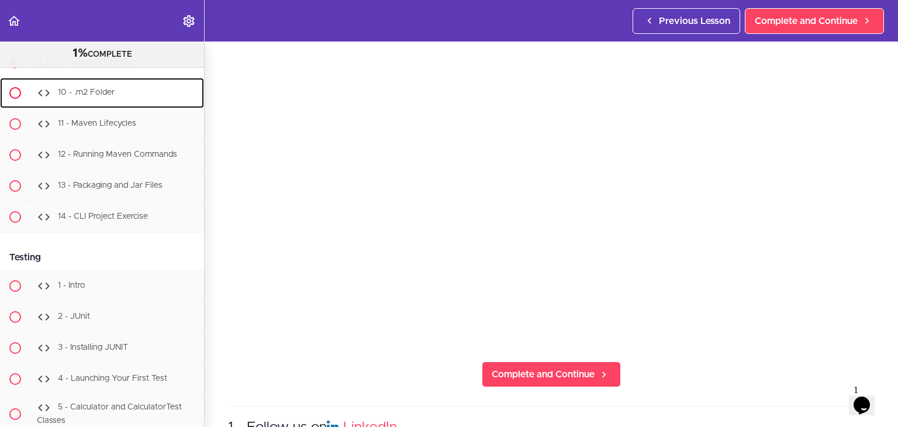
click at [126, 106] on div "10 - .m2 Folder" at bounding box center [117, 93] width 174 height 26
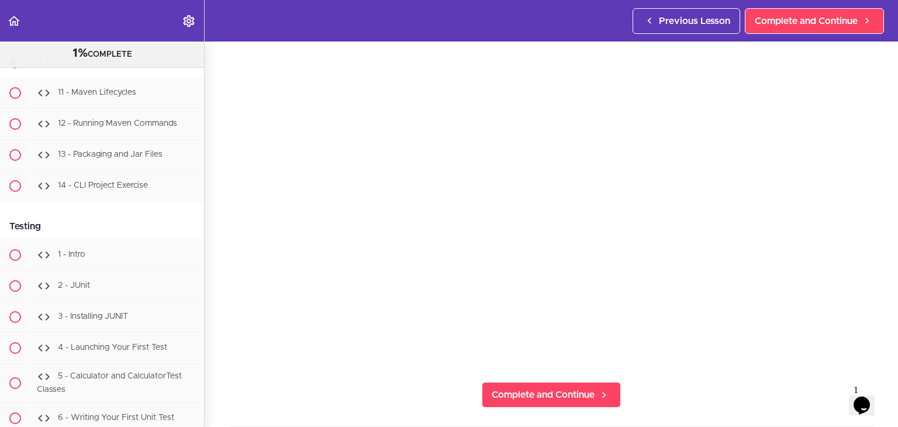
scroll to position [96, 0]
click at [858, 360] on section "Java Master Class 1% COMPLETE Course Intro 1 - Intro 2 - Practice Practice Prac…" at bounding box center [449, 233] width 898 height 385
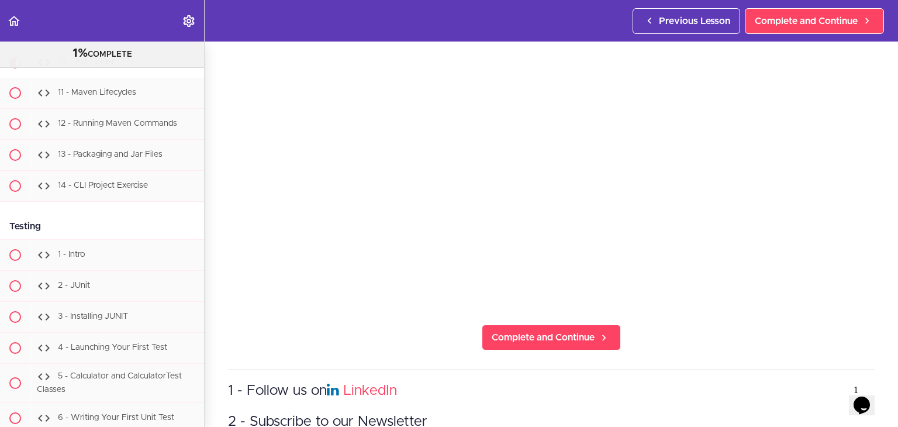
scroll to position [154, 0]
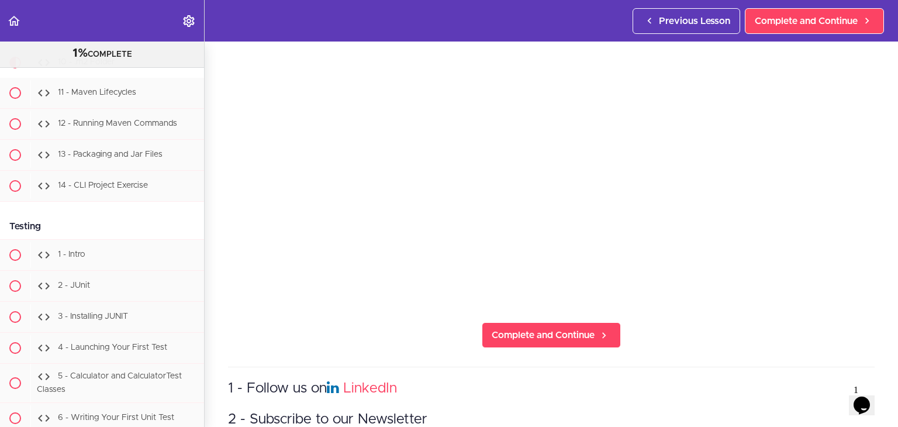
drag, startPoint x: 863, startPoint y: 305, endPoint x: 856, endPoint y: 297, distance: 10.3
click at [858, 302] on section "Java Master Class 1% COMPLETE Course Intro 1 - Intro 2 - Practice Practice Prac…" at bounding box center [449, 233] width 898 height 385
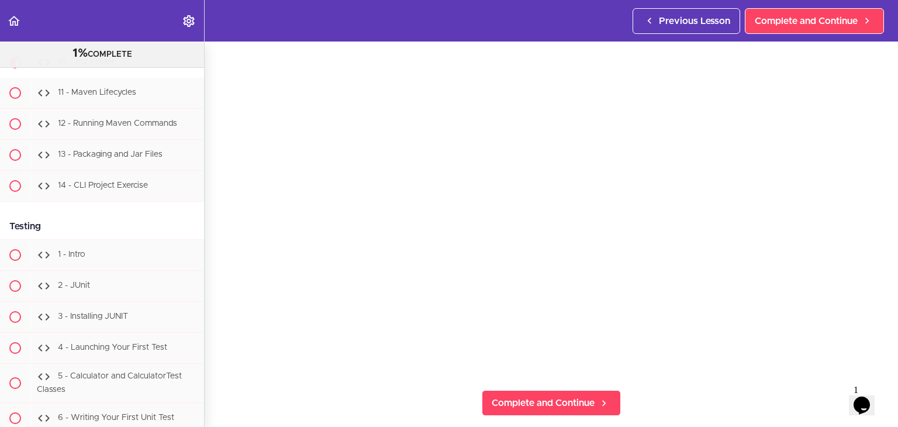
scroll to position [37, 0]
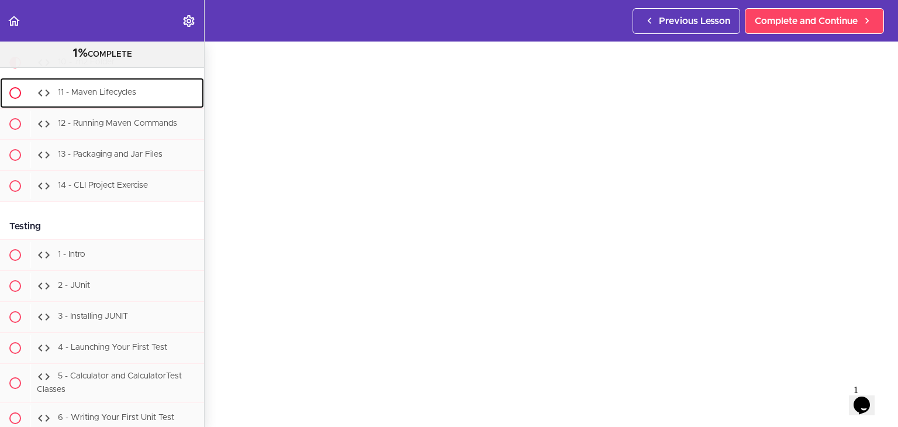
click at [140, 106] on div "11 - Maven Lifecycles" at bounding box center [117, 93] width 174 height 26
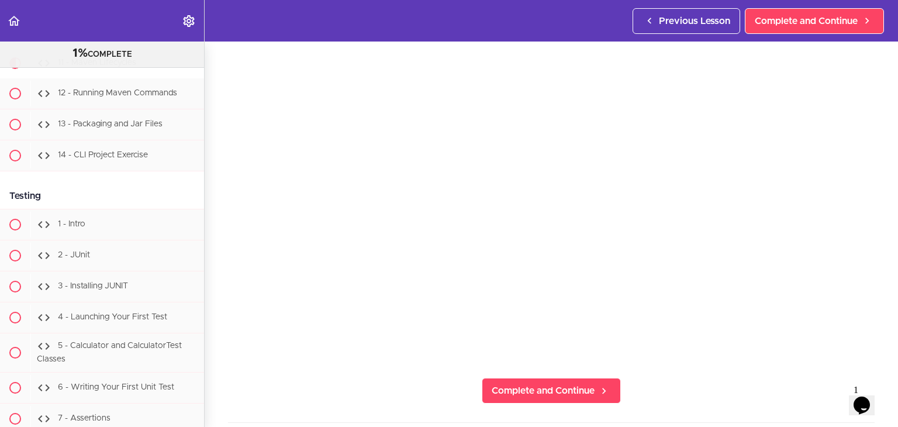
scroll to position [101, 0]
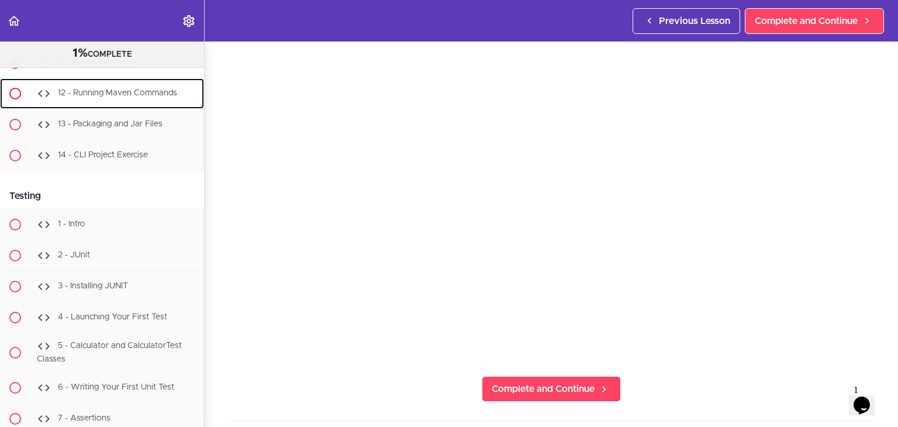
click at [112, 106] on div "12 - Running Maven Commands" at bounding box center [117, 94] width 174 height 26
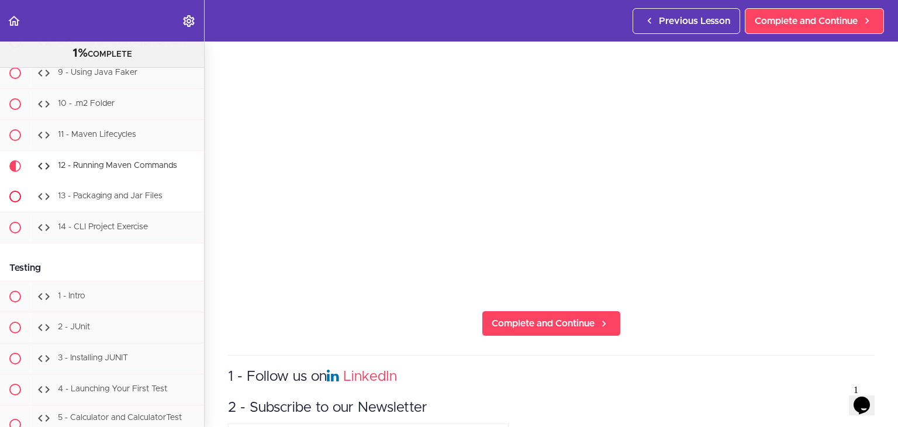
scroll to position [10358, 0]
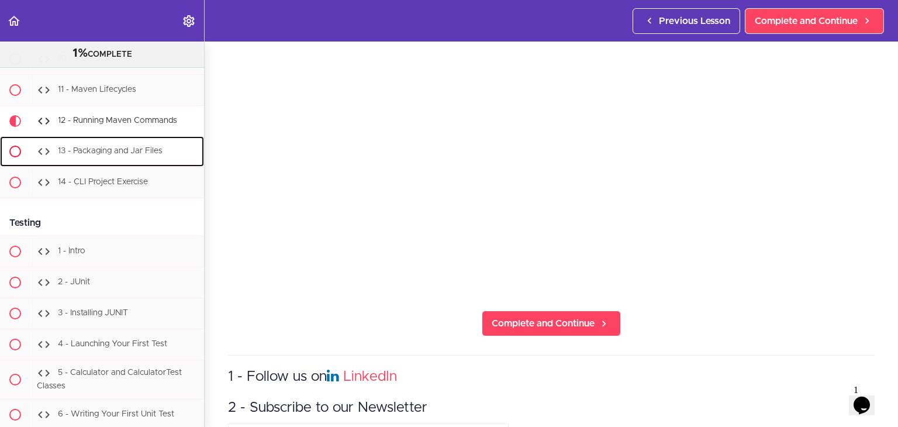
click at [119, 155] on span "13 - Packaging and Jar Files" at bounding box center [110, 151] width 105 height 8
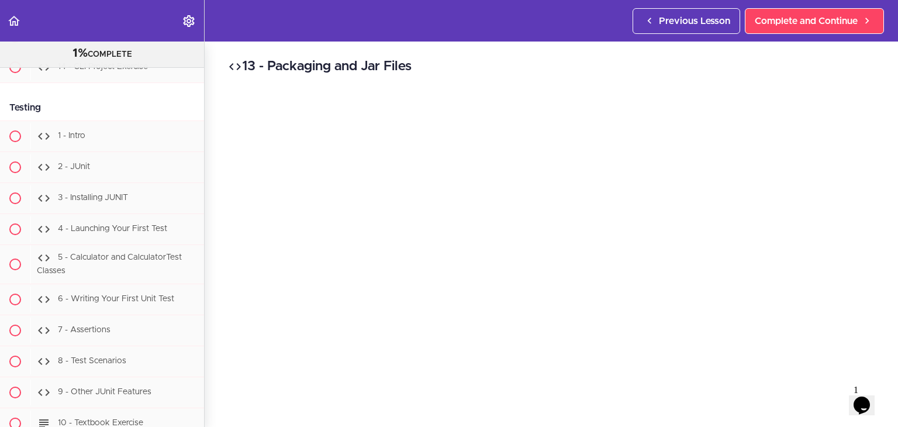
scroll to position [10506, 0]
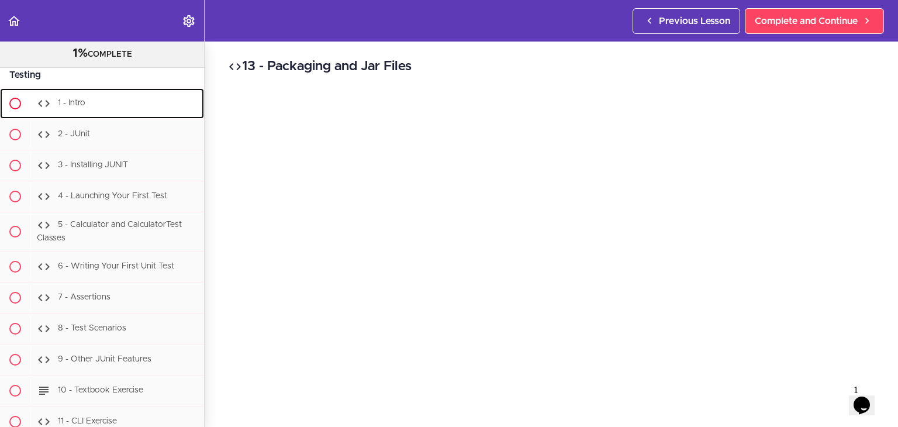
click at [77, 116] on div "1 - Intro" at bounding box center [117, 104] width 174 height 26
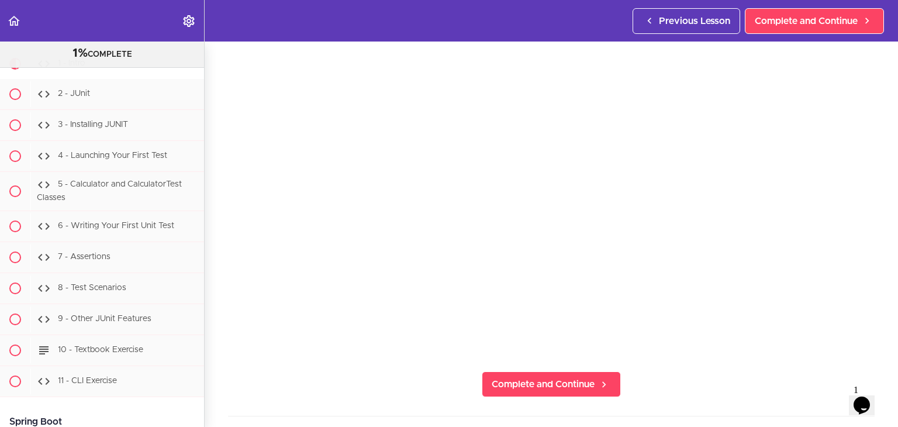
scroll to position [108, 0]
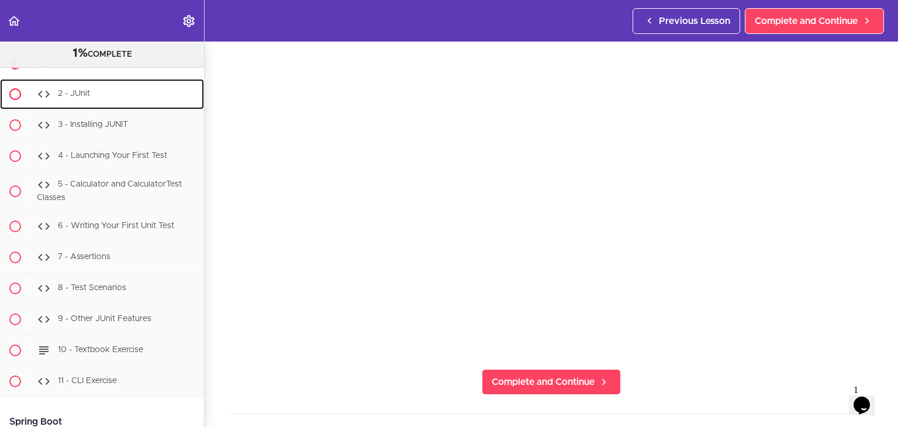
click at [128, 107] on div "2 - JUnit" at bounding box center [117, 94] width 174 height 26
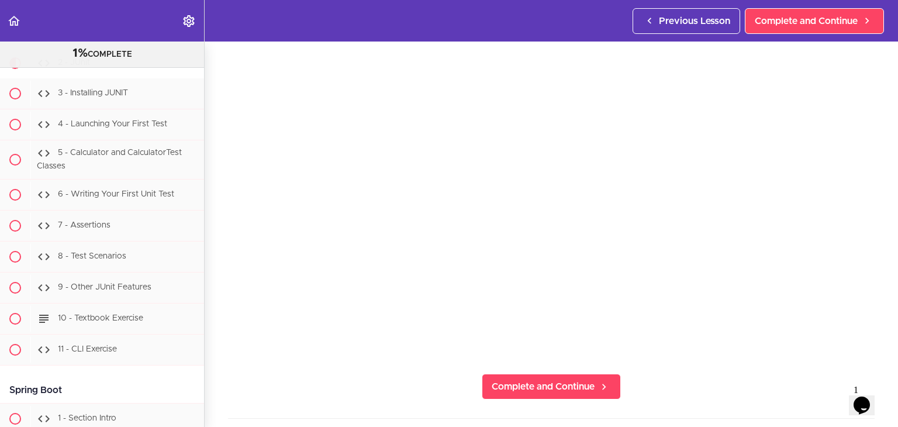
scroll to position [105, 0]
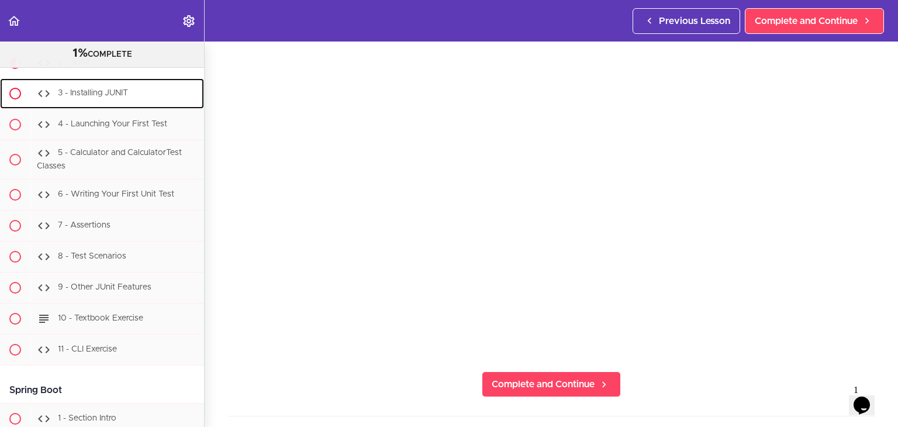
click at [107, 106] on div "3 - Installing JUNIT" at bounding box center [117, 94] width 174 height 26
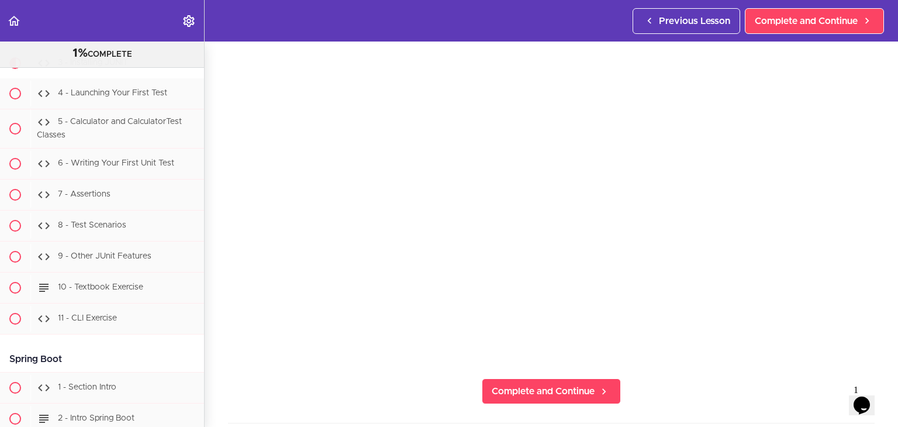
scroll to position [98, 0]
click at [865, 341] on section "Java Master Class 1% COMPLETE Course Intro 1 - Intro 2 - Practice Practice Prac…" at bounding box center [449, 233] width 898 height 385
click at [94, 106] on div "4 - Launching Your First Test" at bounding box center [117, 94] width 174 height 26
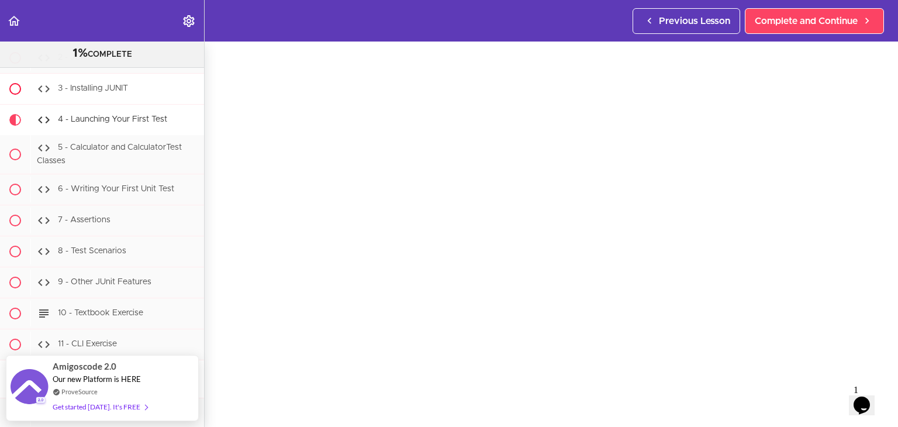
scroll to position [10580, 0]
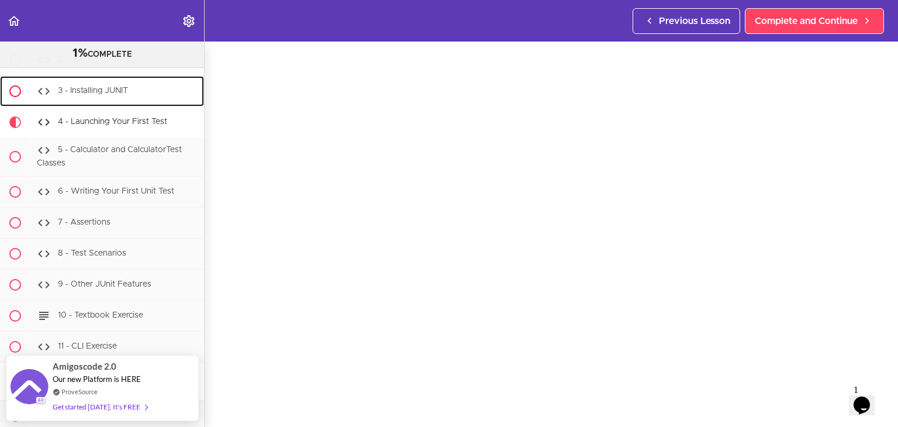
click at [106, 95] on span "3 - Installing JUNIT" at bounding box center [93, 90] width 70 height 8
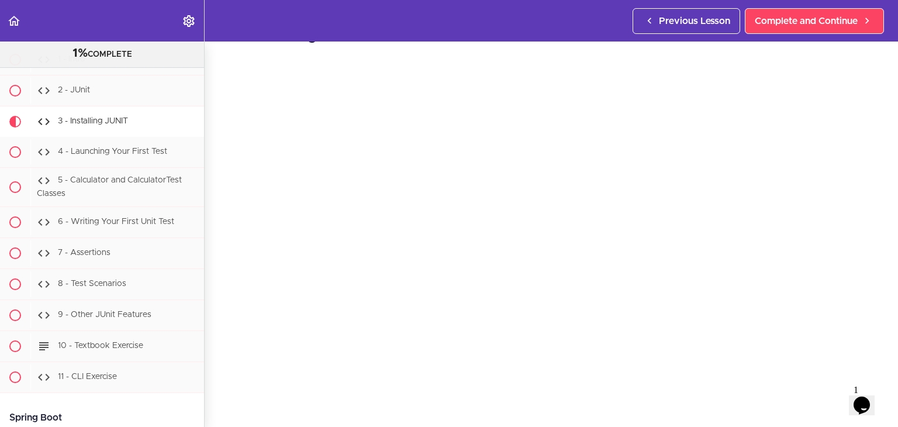
scroll to position [44, 0]
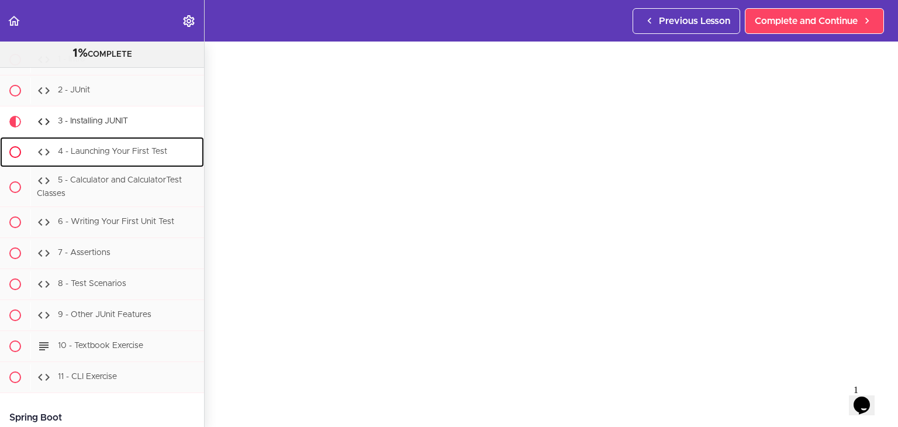
click at [120, 155] on span "4 - Launching Your First Test" at bounding box center [112, 151] width 109 height 8
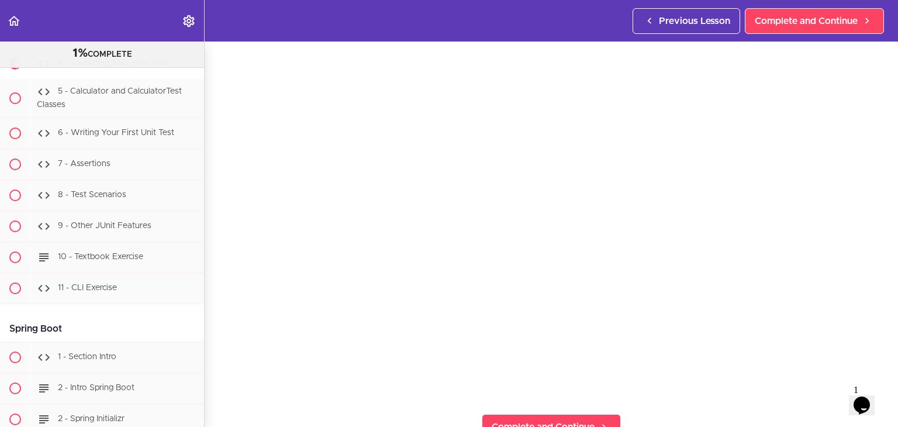
scroll to position [58, 0]
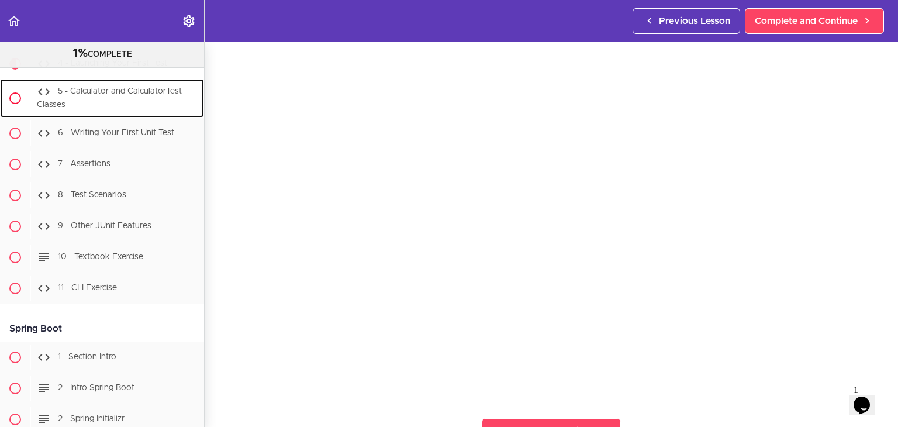
click at [149, 117] on div "5 - Calculator and CalculatorTest Classes" at bounding box center [117, 98] width 174 height 39
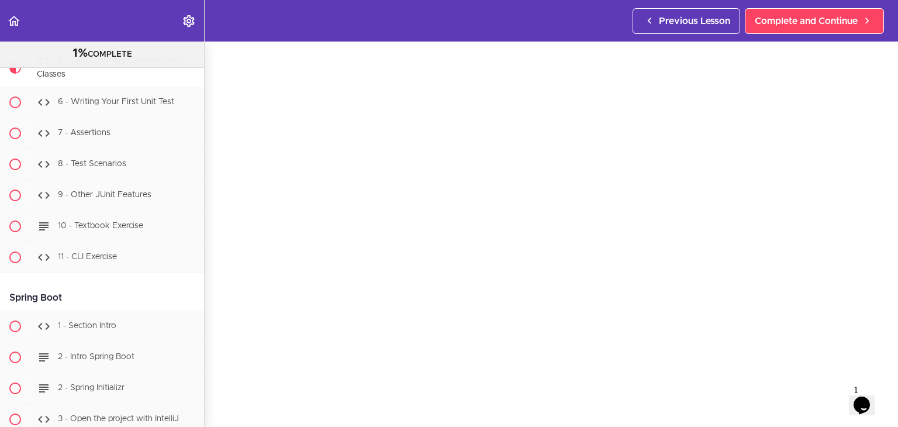
scroll to position [44, 0]
click at [63, 106] on span "6 - Writing Your First Unit Test" at bounding box center [116, 102] width 116 height 8
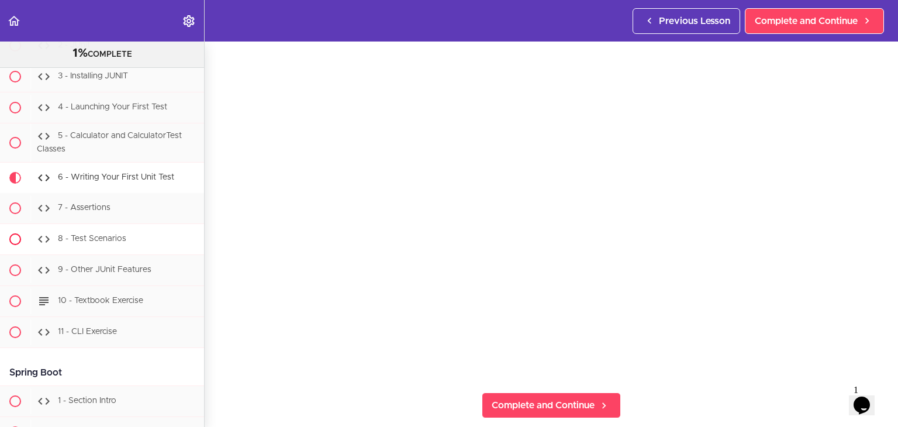
scroll to position [10592, 0]
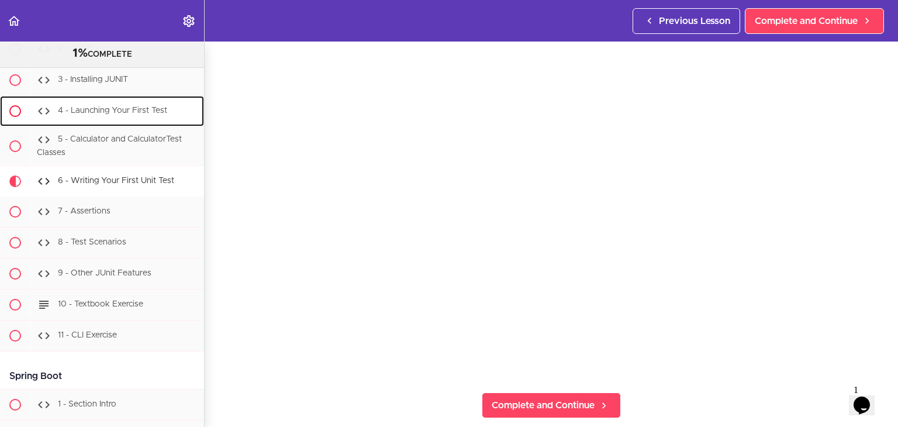
click at [133, 124] on div "4 - Launching Your First Test" at bounding box center [117, 111] width 174 height 26
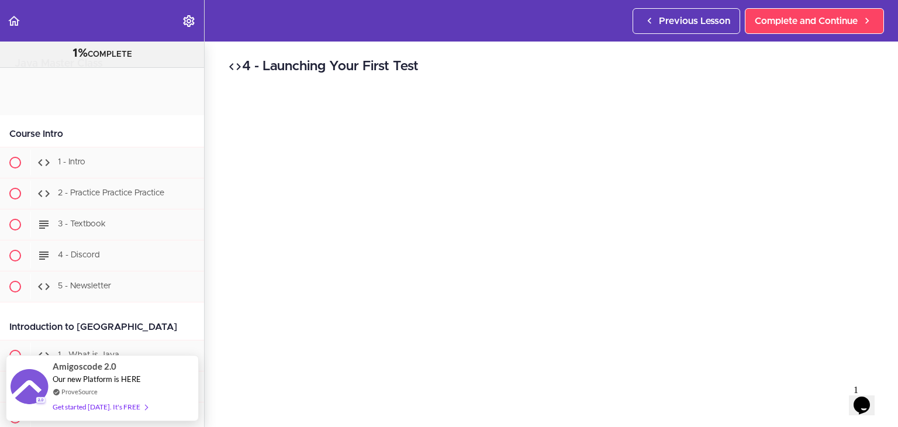
scroll to position [10639, 0]
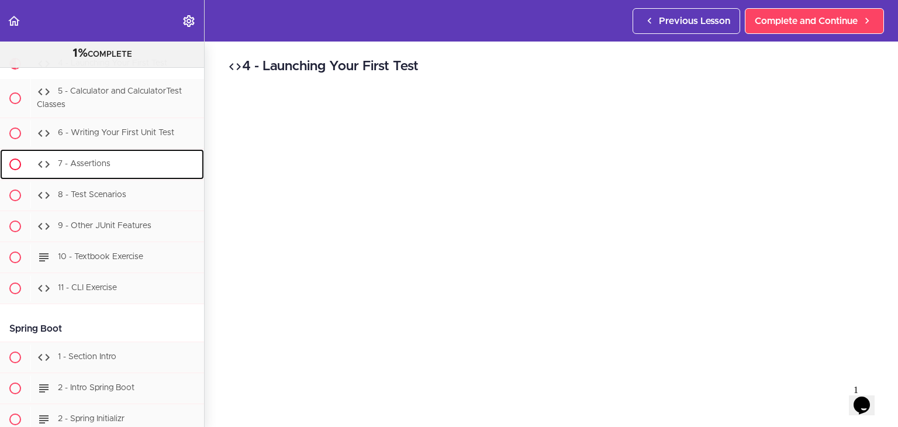
click at [112, 177] on div "7 - Assertions" at bounding box center [117, 164] width 174 height 26
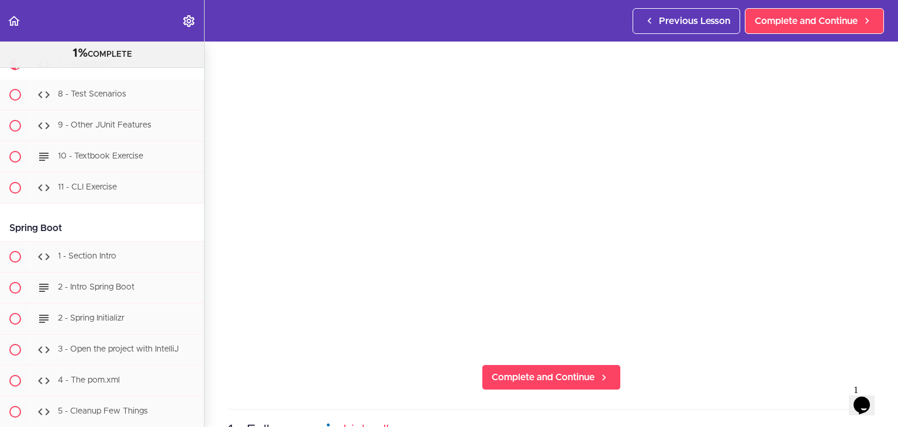
scroll to position [117, 0]
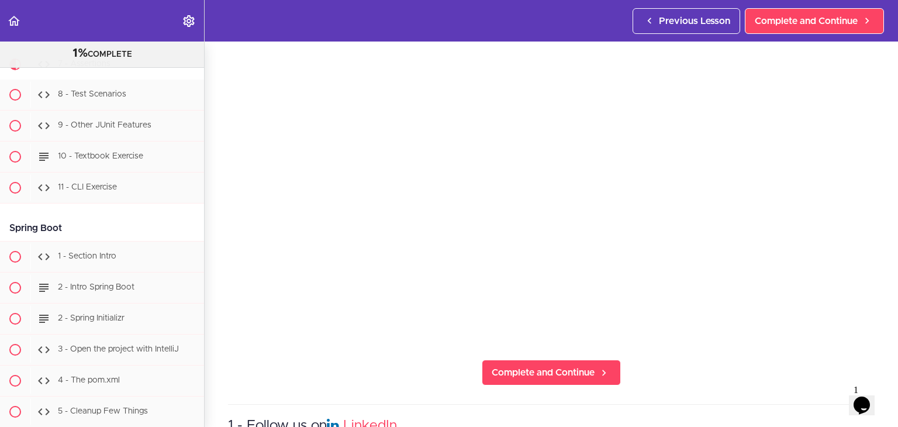
click at [862, 338] on section "Java Master Class 1% COMPLETE Course Intro 1 - Intro 2 - Practice Practice Prac…" at bounding box center [449, 233] width 898 height 385
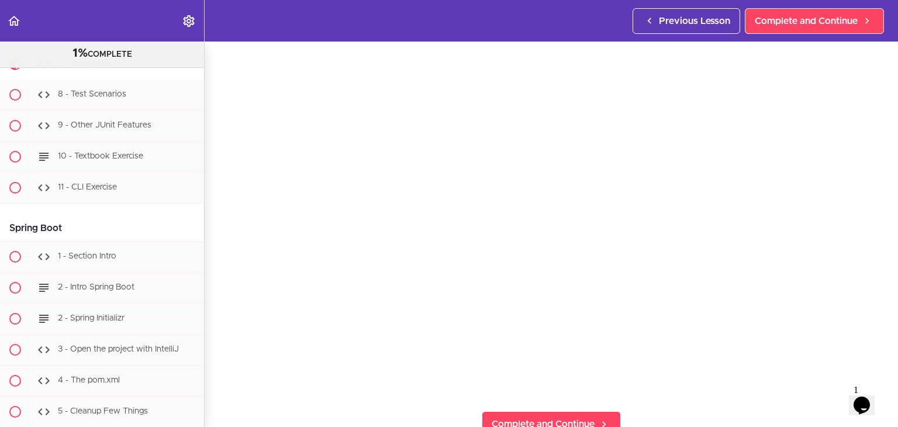
scroll to position [58, 0]
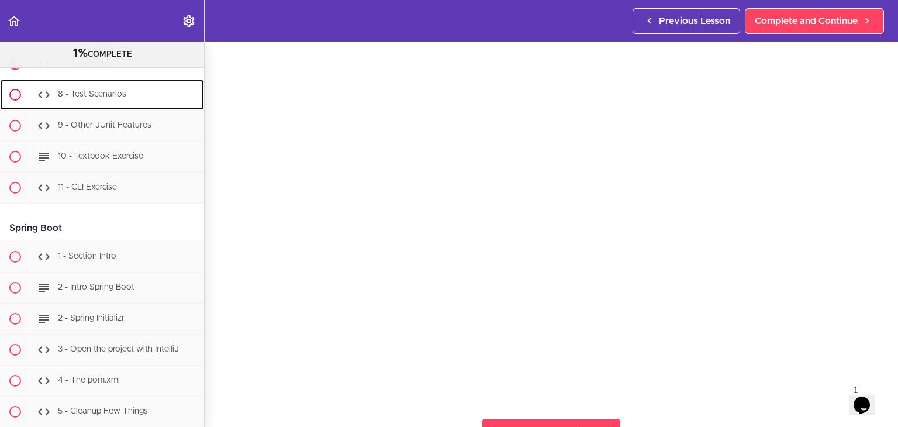
click at [129, 108] on div "8 - Test Scenarios" at bounding box center [117, 95] width 174 height 26
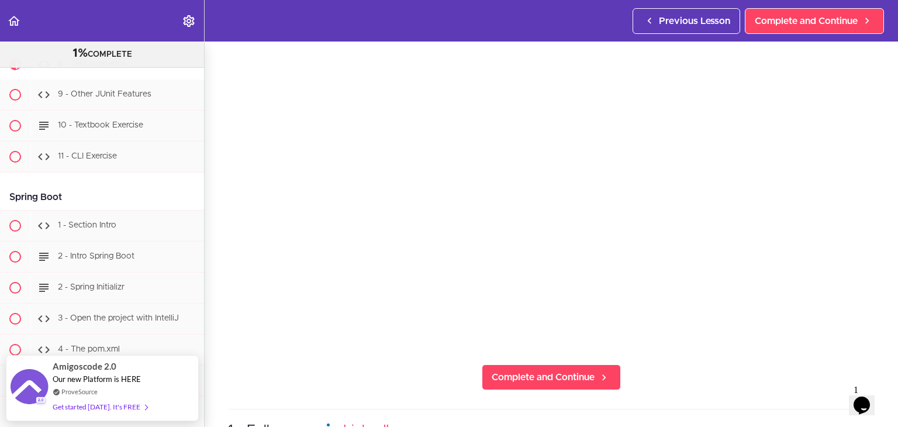
scroll to position [117, 0]
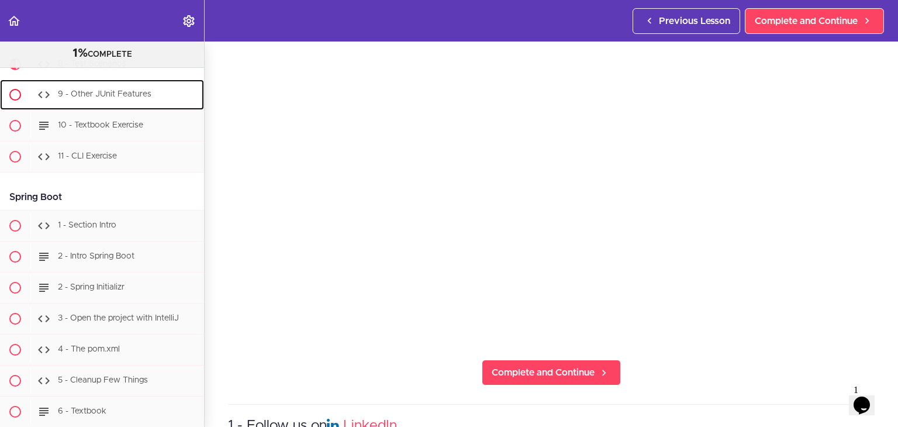
click at [92, 98] on span "9 - Other JUnit Features" at bounding box center [104, 94] width 93 height 8
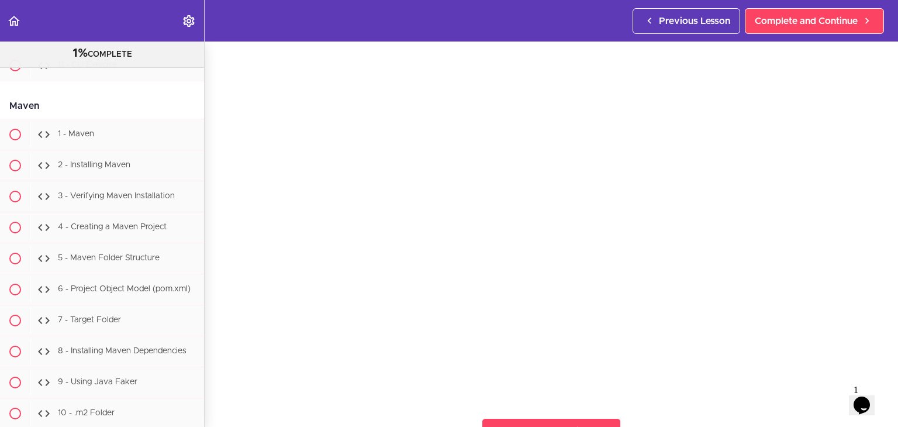
scroll to position [9983, 0]
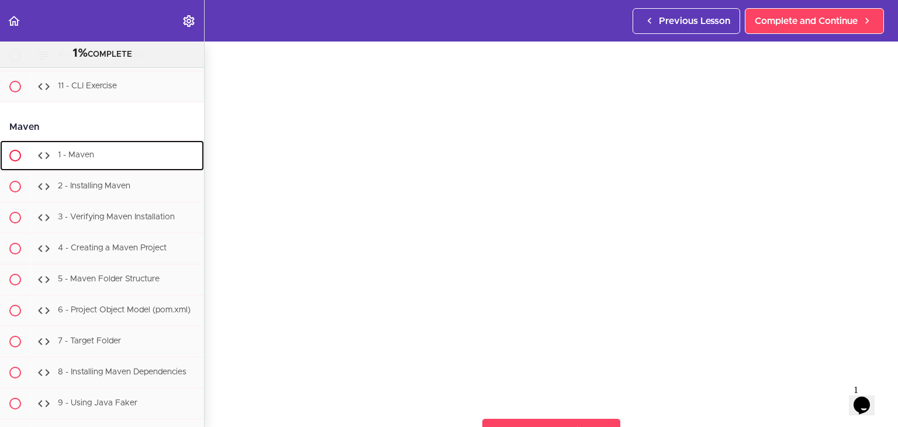
click at [87, 159] on span "1 - Maven" at bounding box center [76, 155] width 36 height 8
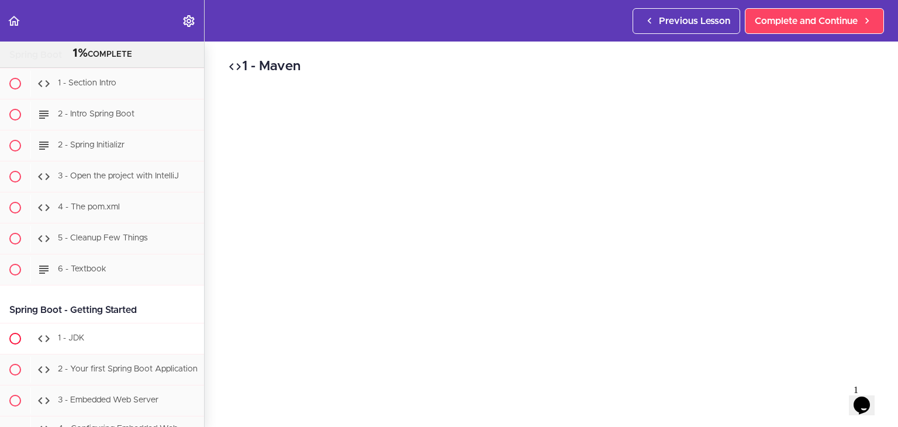
scroll to position [10908, 0]
